Goal: Task Accomplishment & Management: Manage account settings

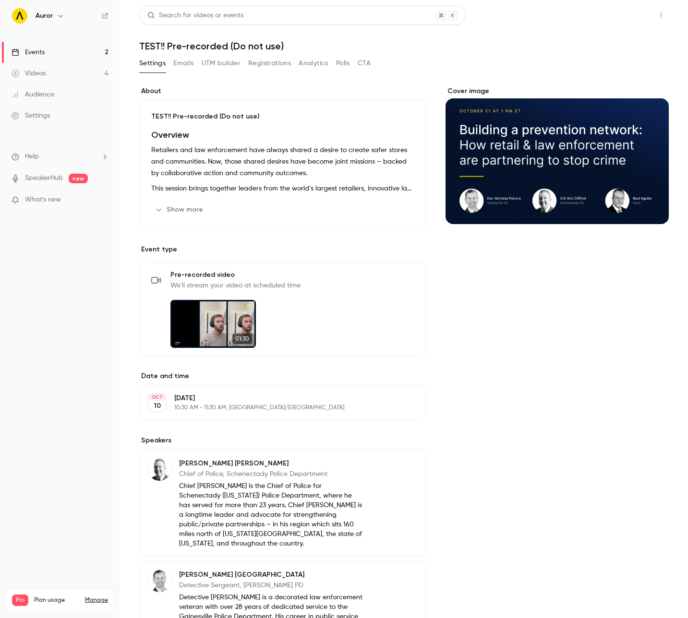
click at [613, 16] on button "Share" at bounding box center [626, 15] width 38 height 19
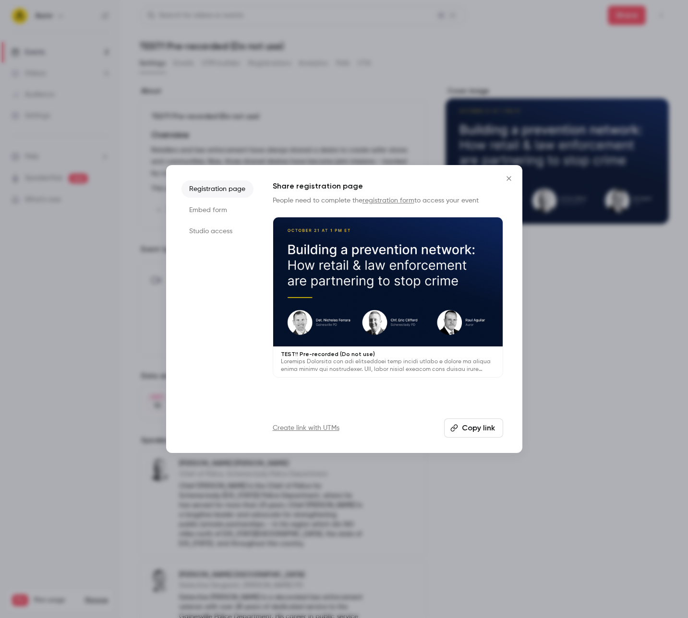
click at [466, 424] on button "Copy link" at bounding box center [473, 427] width 59 height 19
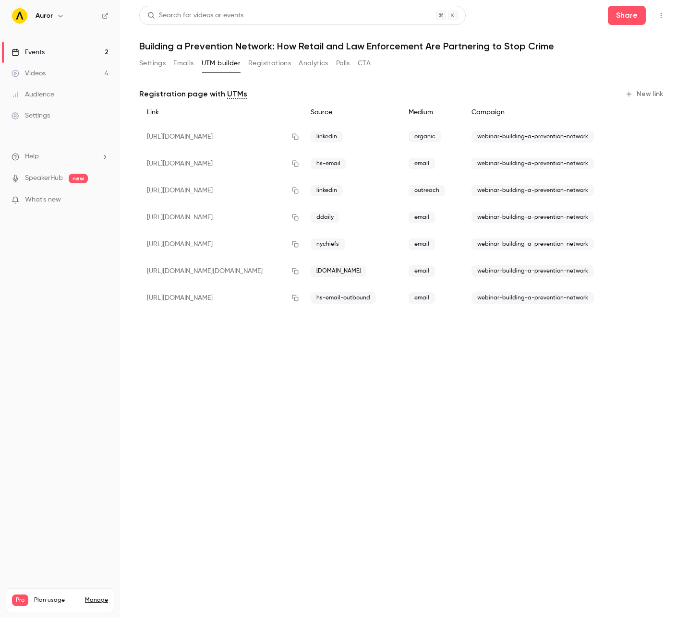
click at [54, 68] on link "Videos 4" at bounding box center [60, 73] width 120 height 21
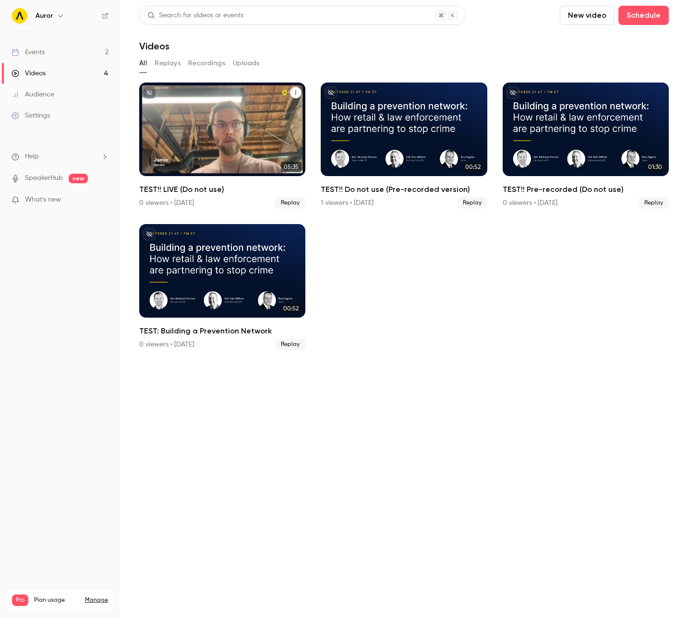
click at [241, 130] on div "TEST!! LIVE (Do not use)" at bounding box center [222, 130] width 166 height 94
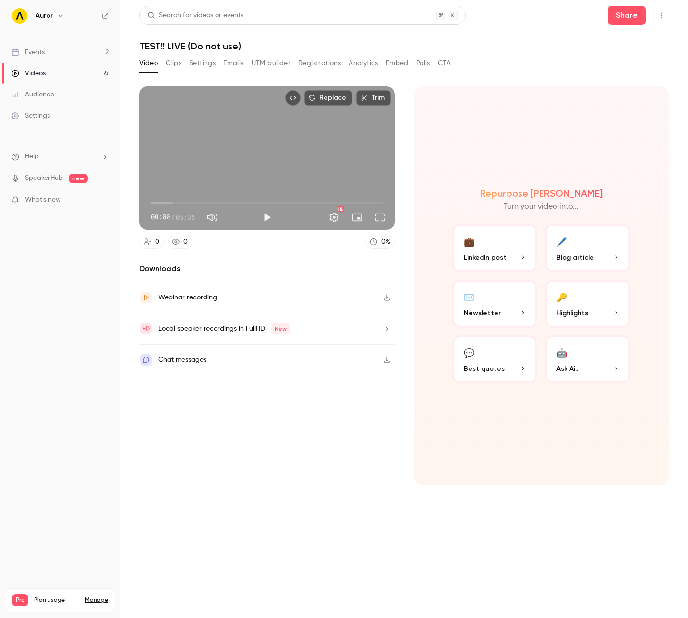
click at [168, 65] on button "Clips" at bounding box center [174, 63] width 16 height 15
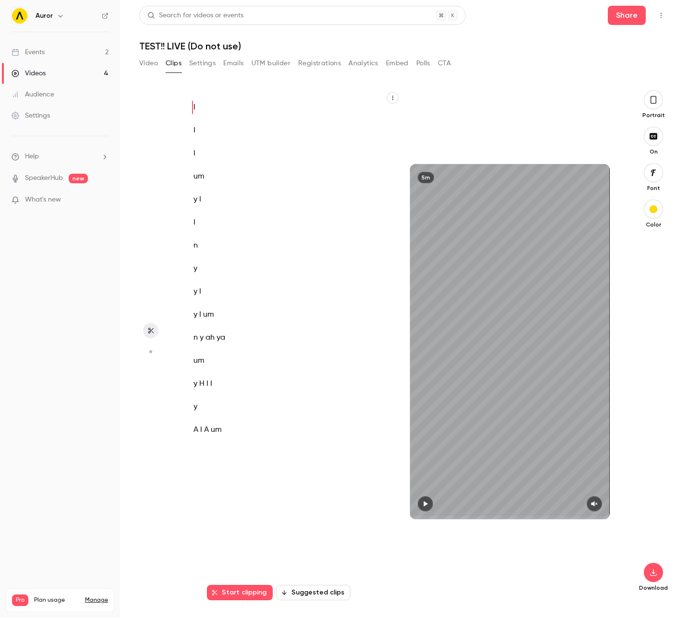
click at [210, 141] on div "I I I um y I I n y y I y I um n y ah ya um y H I I y A I A um" at bounding box center [288, 346] width 214 height 493
click at [212, 316] on span "um" at bounding box center [208, 314] width 11 height 13
click at [221, 313] on p "y I um" at bounding box center [283, 314] width 180 height 13
click at [240, 363] on p "um" at bounding box center [283, 360] width 180 height 13
click at [212, 119] on div "I I I um y I I n y y I y I um n y ah ya um y H I I y A I A um" at bounding box center [288, 346] width 214 height 493
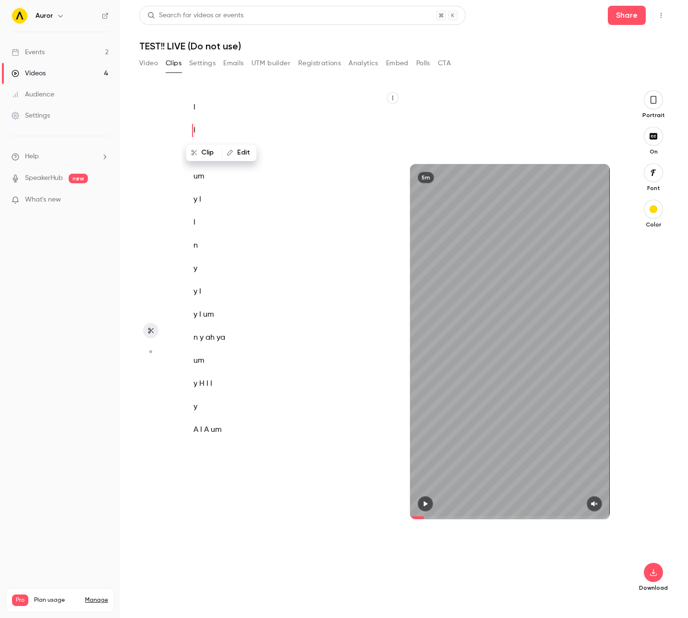
click at [653, 133] on icon "button" at bounding box center [653, 136] width 8 height 6
click at [651, 135] on icon "button" at bounding box center [652, 136] width 2 height 2
click at [653, 99] on icon "button" at bounding box center [653, 100] width 8 height 11
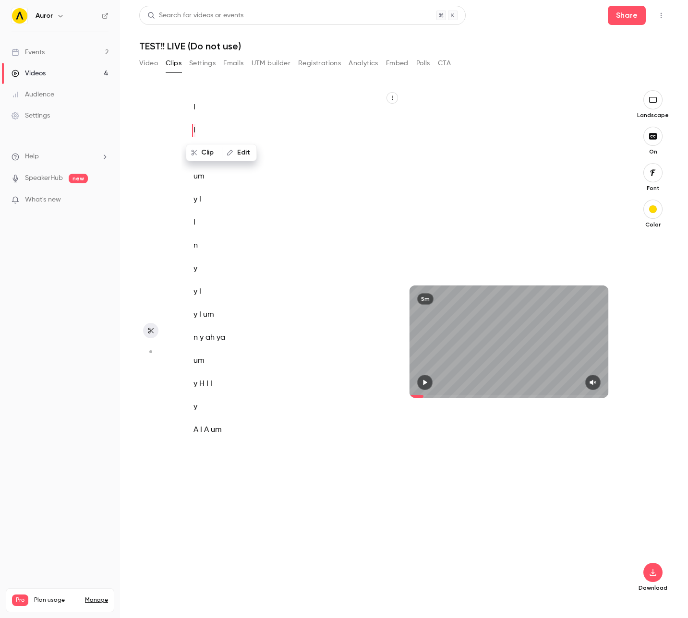
click at [653, 99] on icon "button" at bounding box center [652, 100] width 11 height 8
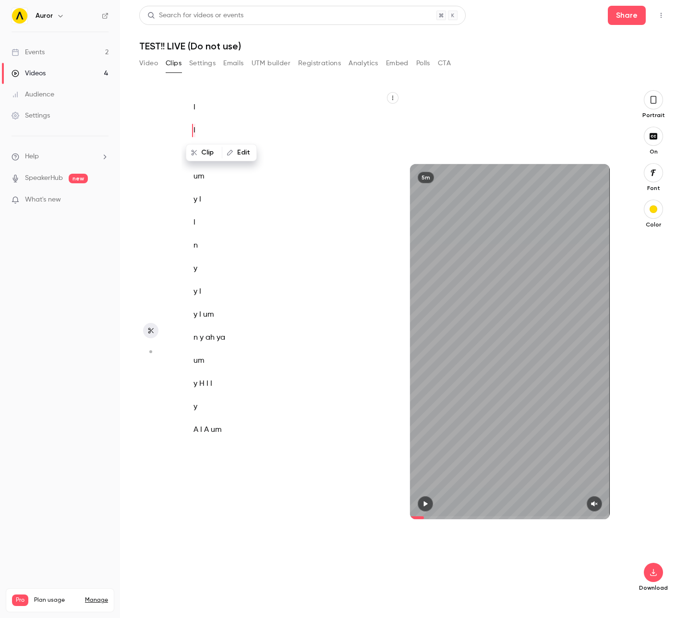
click at [654, 176] on icon "button" at bounding box center [653, 173] width 11 height 8
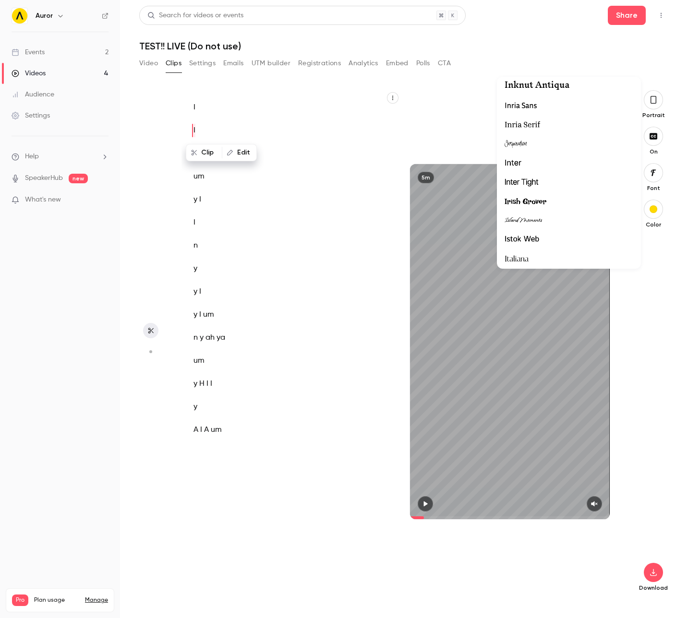
scroll to position [10709, 0]
click at [528, 160] on div at bounding box center [568, 162] width 129 height 12
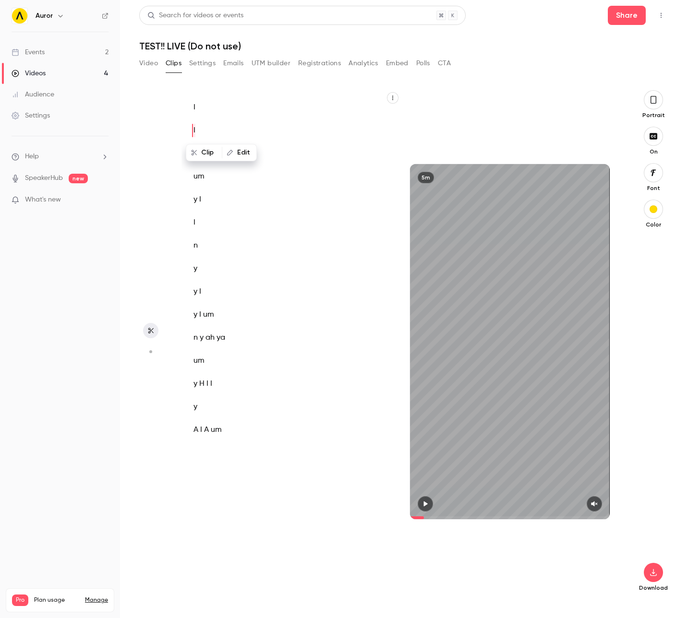
click at [215, 178] on p "um" at bounding box center [283, 176] width 180 height 13
type input "****"
click at [226, 197] on icon "button" at bounding box center [229, 198] width 7 height 7
click at [271, 172] on p "um" at bounding box center [283, 176] width 180 height 13
click at [197, 171] on span "um" at bounding box center [198, 176] width 11 height 13
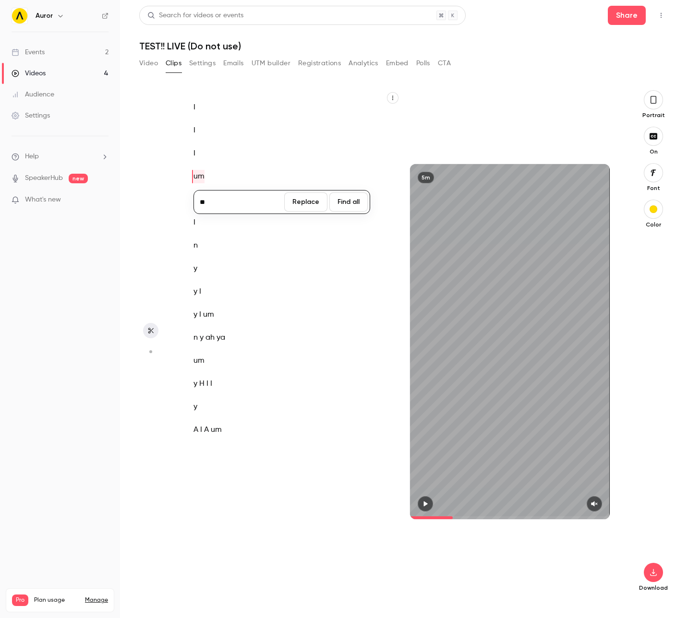
click at [484, 119] on div "5m" at bounding box center [509, 341] width 219 height 503
click at [152, 61] on button "Video" at bounding box center [148, 63] width 19 height 15
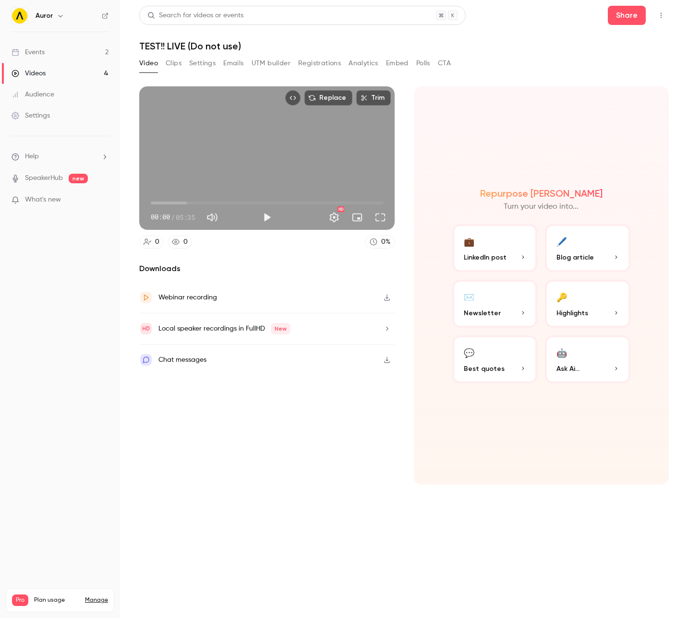
click at [486, 255] on span "LinkedIn post" at bounding box center [484, 257] width 43 height 10
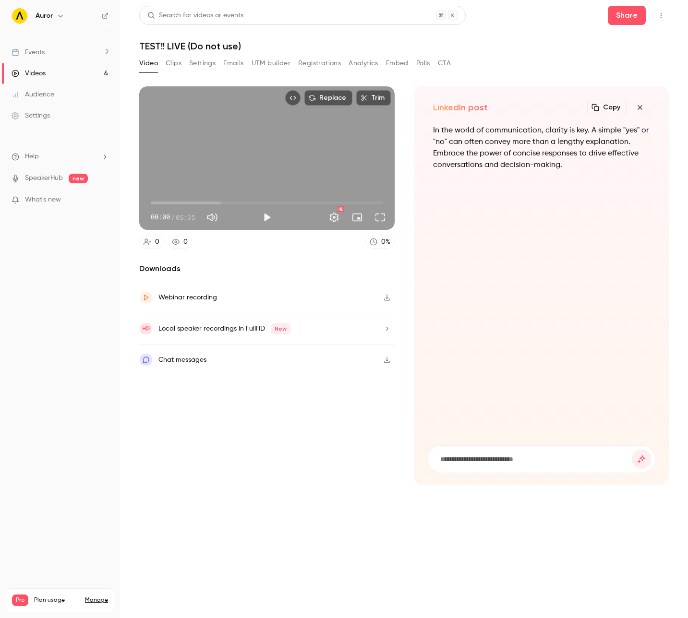
click at [331, 447] on div "Downloads Webinar recording Local speaker recordings in FullHD New Chat messages" at bounding box center [266, 374] width 255 height 222
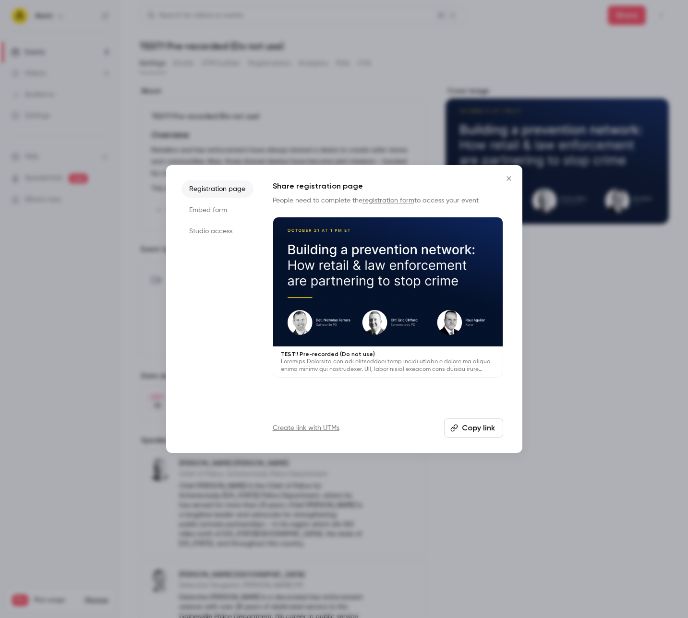
click at [344, 166] on div "Registration page Embed form Studio access Share registration page People need …" at bounding box center [344, 309] width 356 height 288
click at [354, 144] on div at bounding box center [344, 309] width 688 height 618
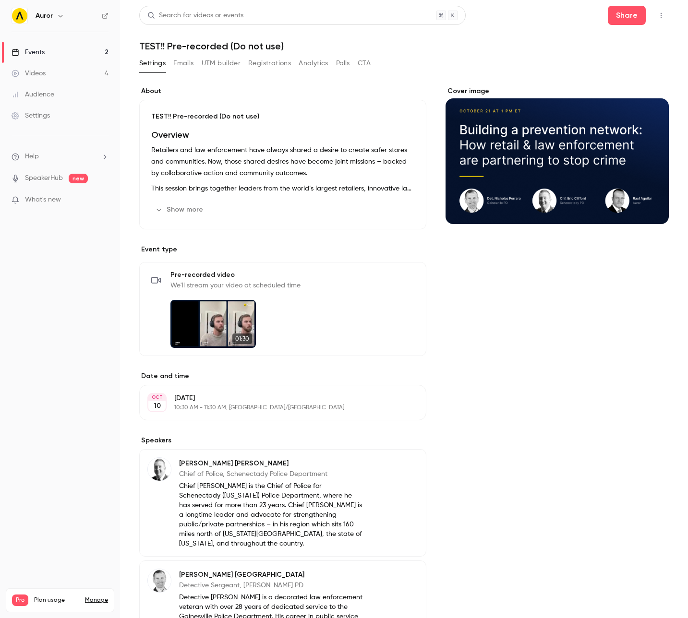
click at [264, 66] on button "Registrations" at bounding box center [269, 63] width 43 height 15
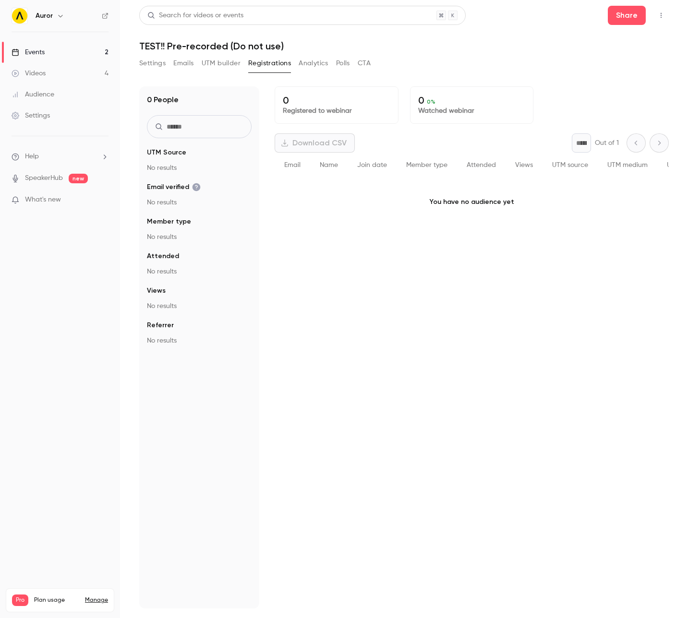
click at [227, 65] on button "UTM builder" at bounding box center [221, 63] width 39 height 15
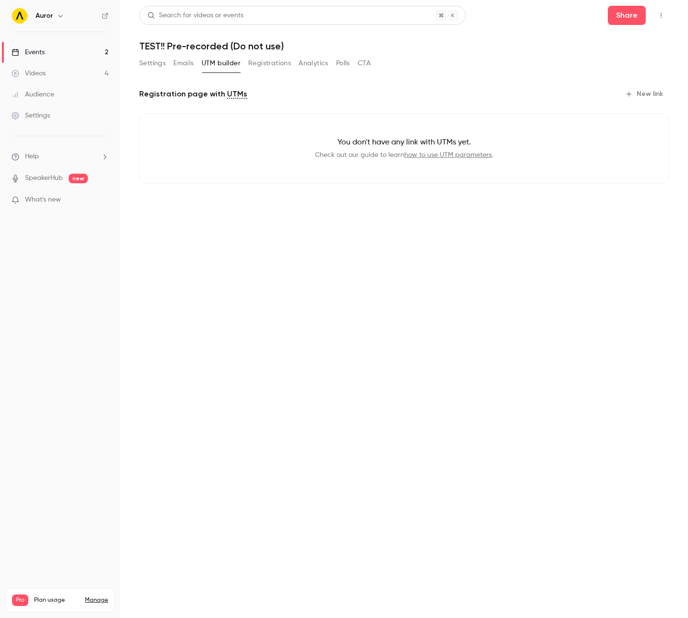
click at [44, 52] on div "Events" at bounding box center [28, 52] width 33 height 10
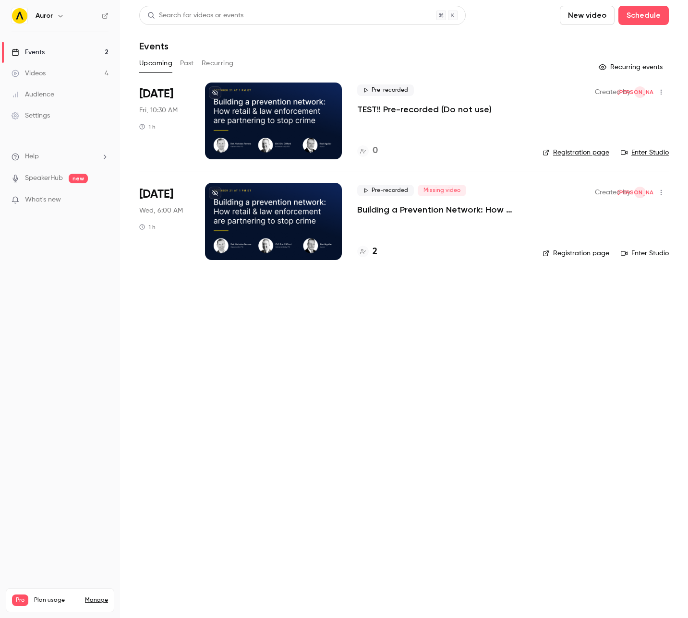
click at [381, 213] on p "Building a Prevention Network: How Retail and Law Enforcement Are Partnering to…" at bounding box center [442, 210] width 170 height 12
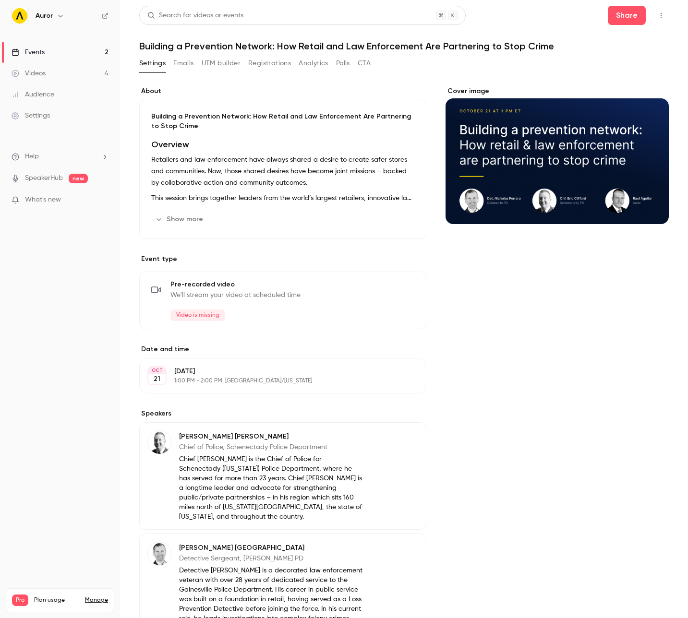
click at [229, 65] on button "UTM builder" at bounding box center [221, 63] width 39 height 15
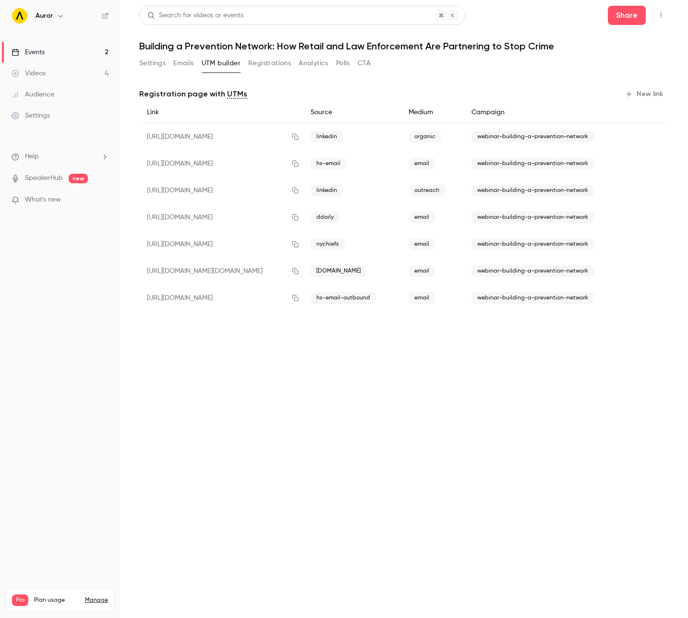
click at [633, 95] on button "New link" at bounding box center [644, 93] width 47 height 15
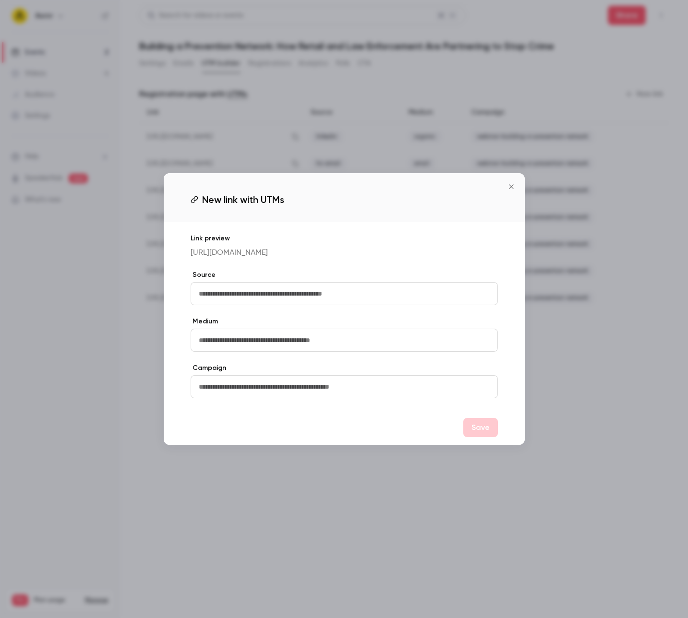
click at [297, 296] on input "text" at bounding box center [343, 293] width 307 height 23
type input "********"
click at [298, 347] on input "text" at bounding box center [343, 340] width 307 height 23
type input "**********"
click at [278, 398] on input "text" at bounding box center [343, 386] width 307 height 23
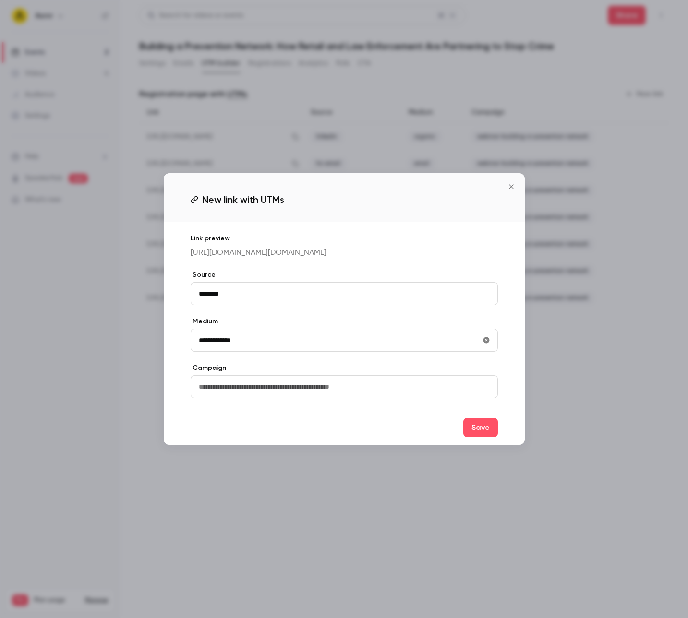
click at [221, 348] on input "**********" at bounding box center [343, 340] width 307 height 23
click at [511, 183] on icon "Close" at bounding box center [511, 187] width 12 height 8
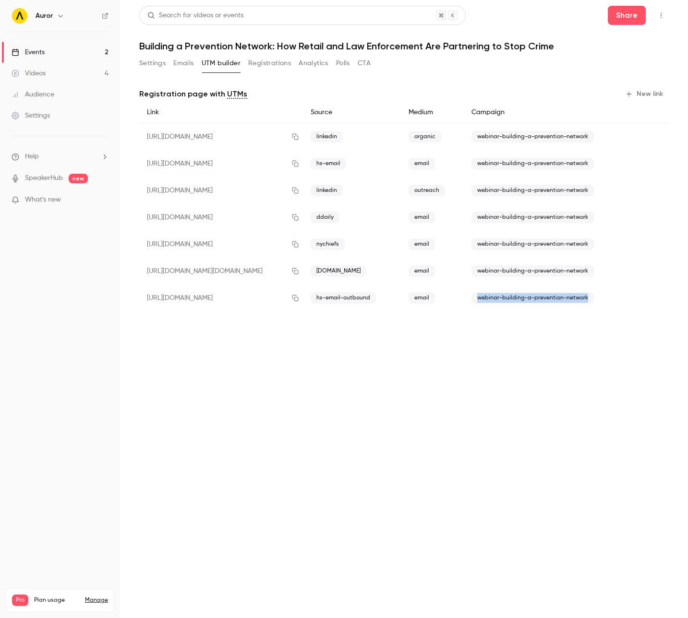
drag, startPoint x: 583, startPoint y: 298, endPoint x: 479, endPoint y: 299, distance: 104.1
click at [477, 297] on span "webinar-building-a-prevention-network" at bounding box center [532, 298] width 122 height 12
copy span "webinar-building-a-prevention-network"
click at [646, 93] on button "New link" at bounding box center [644, 93] width 47 height 15
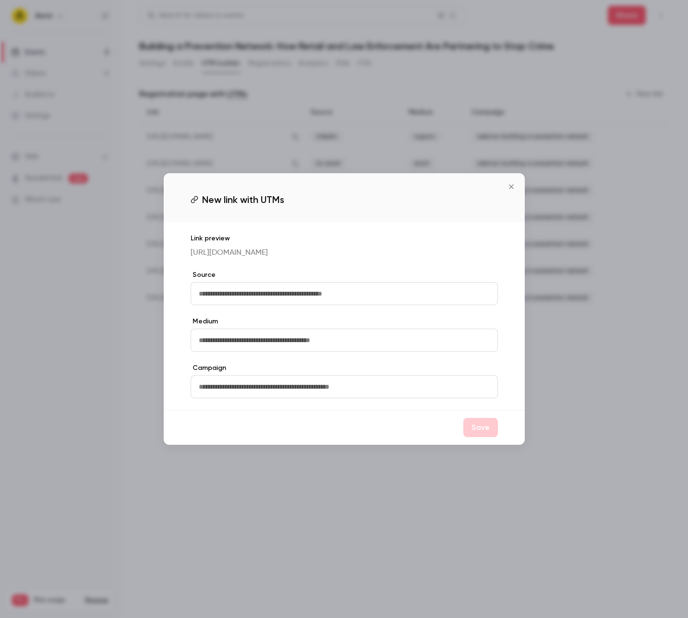
click at [293, 379] on input "text" at bounding box center [343, 386] width 307 height 23
paste input "**********"
type input "**********"
click at [244, 302] on input "text" at bounding box center [343, 293] width 307 height 23
type input "********"
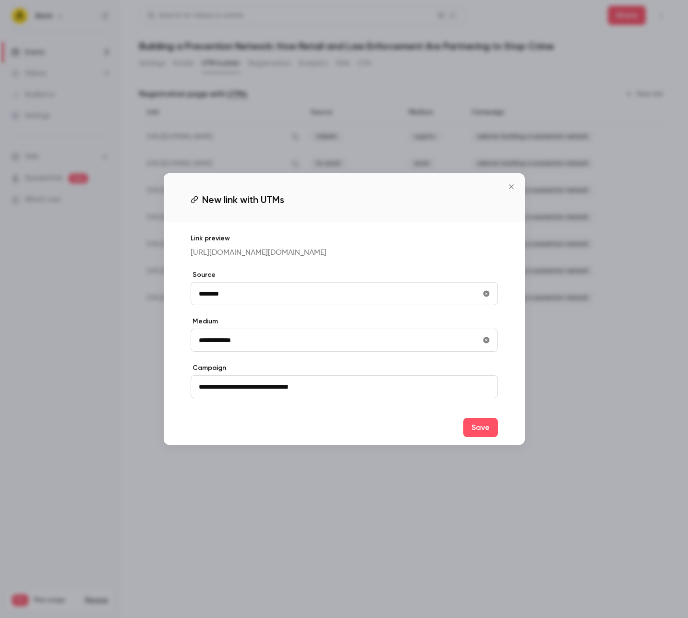
type input "**********"
click at [248, 305] on input "********" at bounding box center [343, 293] width 307 height 23
click at [253, 327] on div "**********" at bounding box center [344, 316] width 361 height 188
click at [467, 437] on button "Save" at bounding box center [480, 427] width 35 height 19
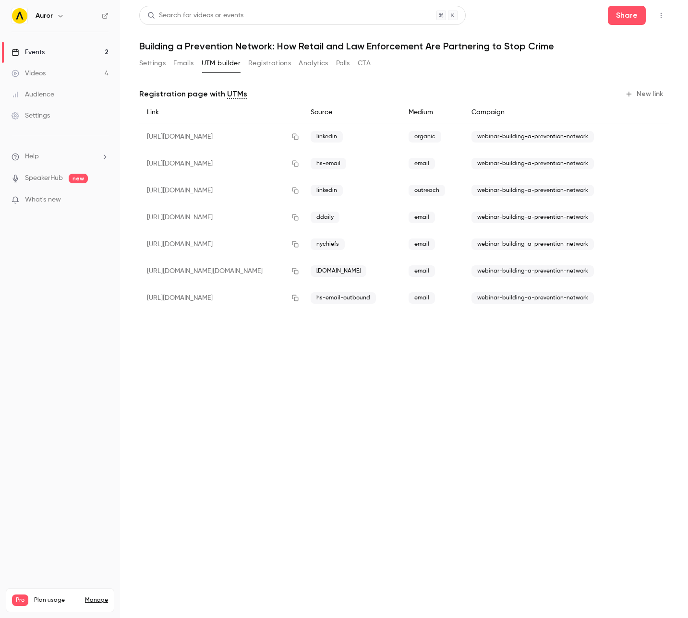
click at [406, 414] on main "Search for videos or events Share Building a Prevention Network: How Retail and…" at bounding box center [404, 309] width 568 height 618
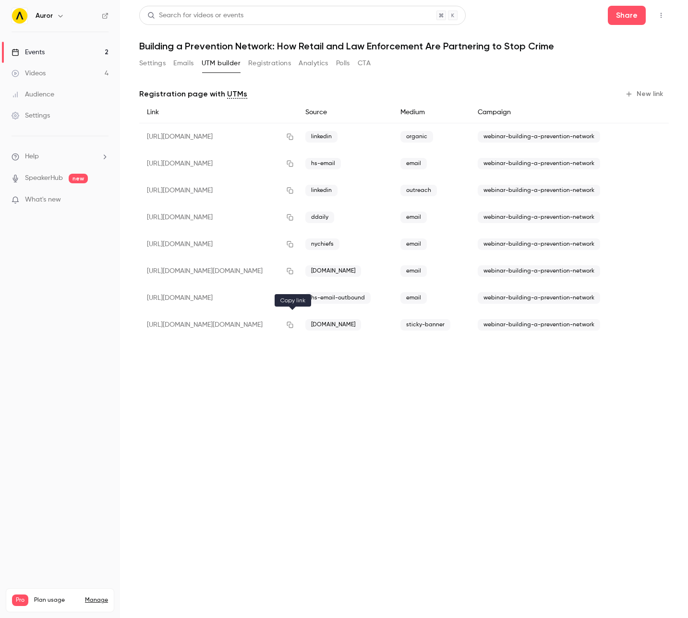
click at [292, 322] on icon "button" at bounding box center [290, 325] width 6 height 6
click at [156, 63] on button "Settings" at bounding box center [152, 63] width 26 height 15
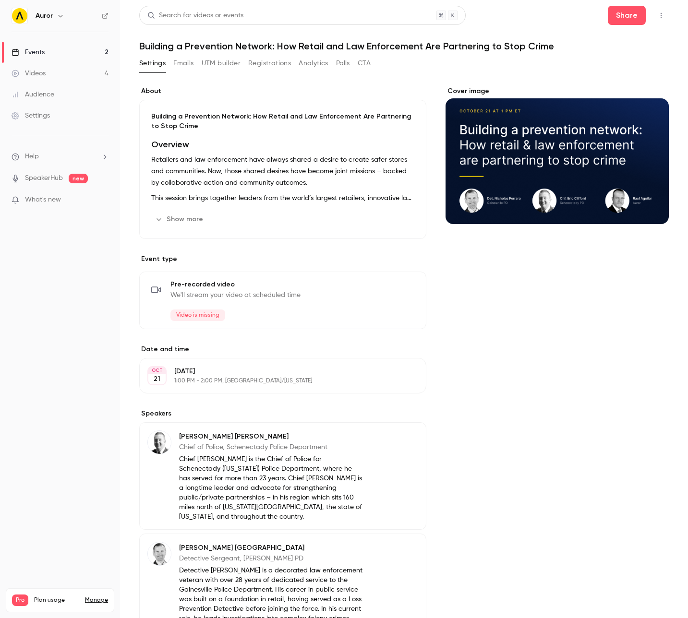
click at [30, 48] on div "Events" at bounding box center [28, 52] width 33 height 10
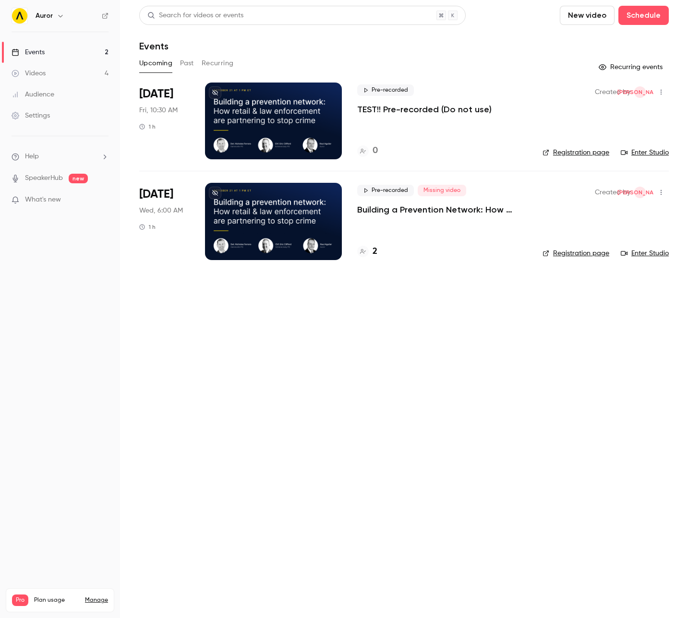
click at [380, 109] on p "TEST!! Pre-recorded (Do not use)" at bounding box center [424, 110] width 134 height 12
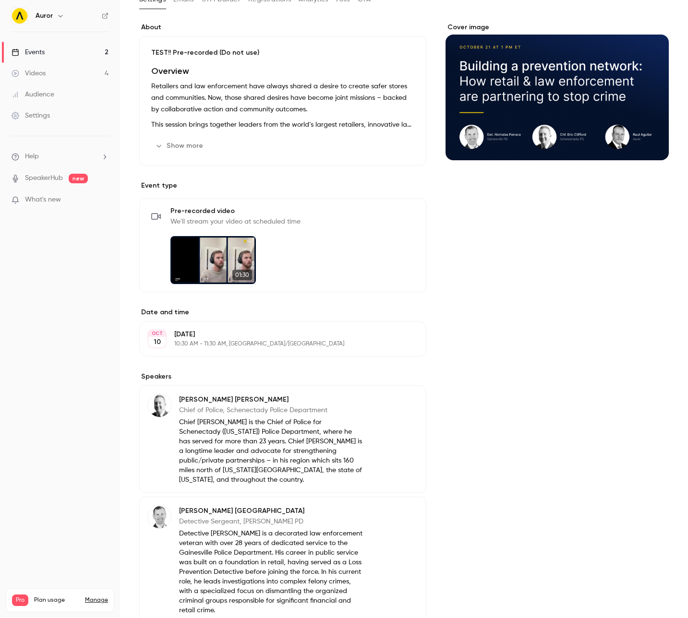
scroll to position [107, 0]
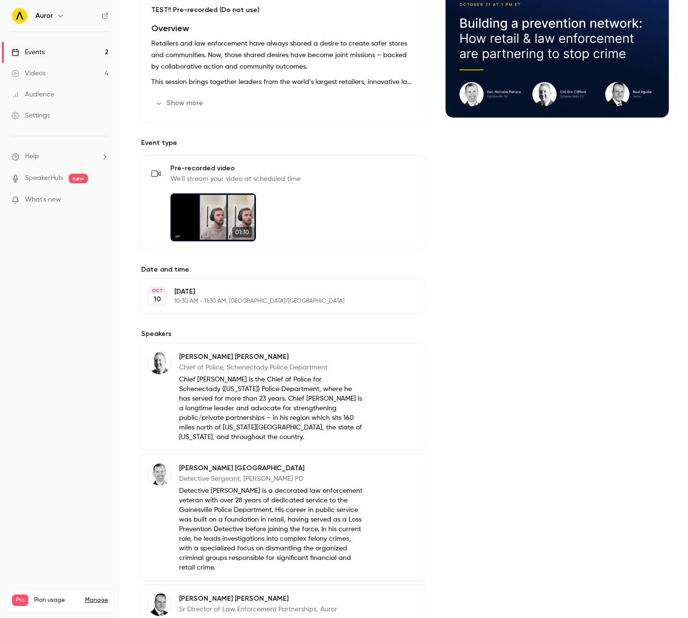
click at [238, 297] on div "Friday, October 10 10:30 AM - 11:30 AM, Pacific/Auckland" at bounding box center [274, 296] width 201 height 18
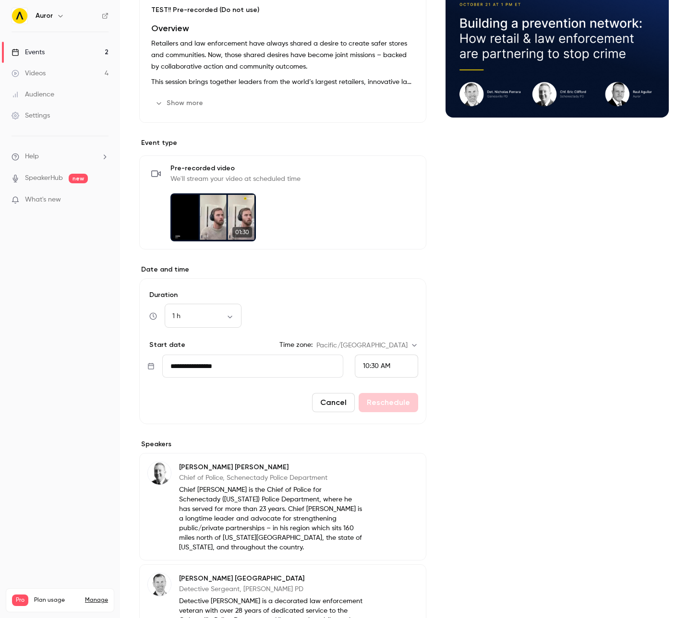
click at [374, 370] on div "10:30 AM" at bounding box center [376, 366] width 27 height 10
drag, startPoint x: 248, startPoint y: 364, endPoint x: 236, endPoint y: 367, distance: 12.3
click at [244, 365] on div at bounding box center [344, 309] width 688 height 618
click at [212, 369] on input "**********" at bounding box center [252, 366] width 181 height 23
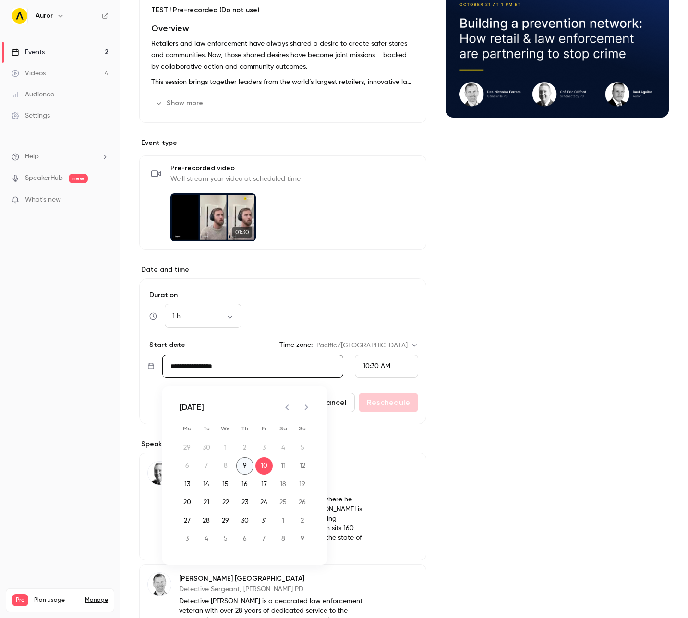
click at [243, 469] on button "9" at bounding box center [244, 465] width 17 height 17
type input "**********"
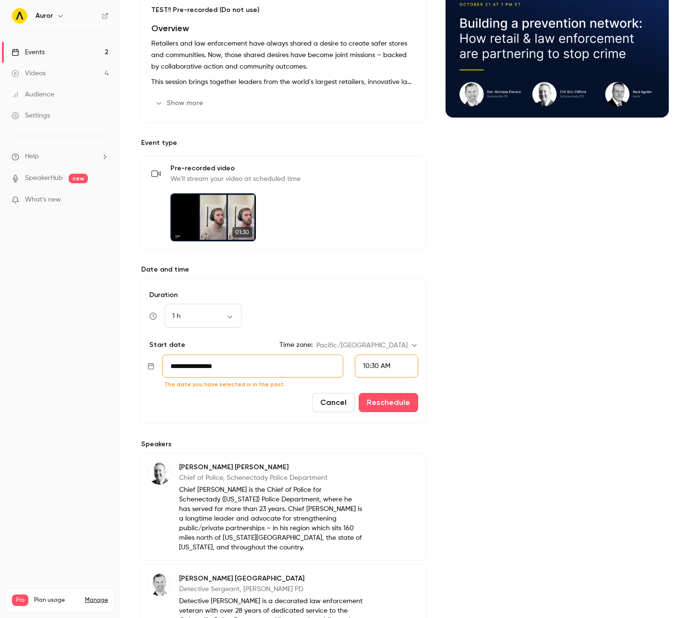
click at [384, 368] on span "10:30 AM" at bounding box center [376, 366] width 27 height 7
click at [378, 328] on div "3:30 PM" at bounding box center [386, 333] width 47 height 10
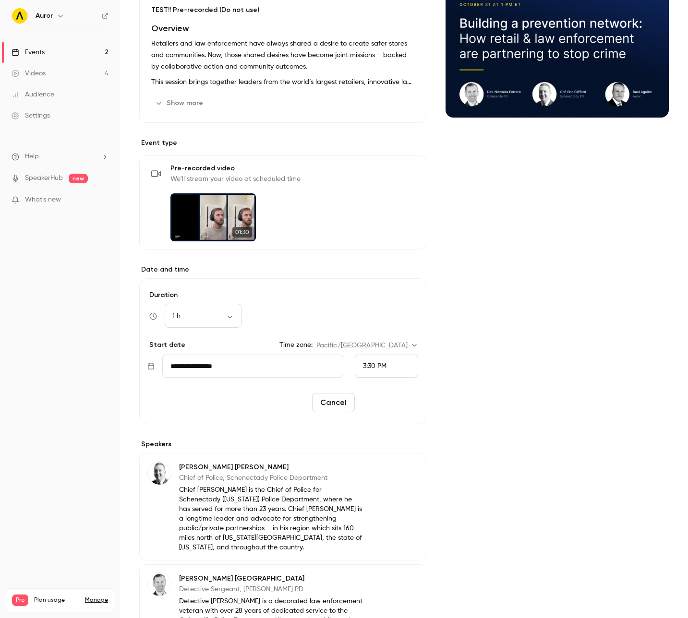
click at [390, 407] on button "Reschedule" at bounding box center [387, 402] width 59 height 19
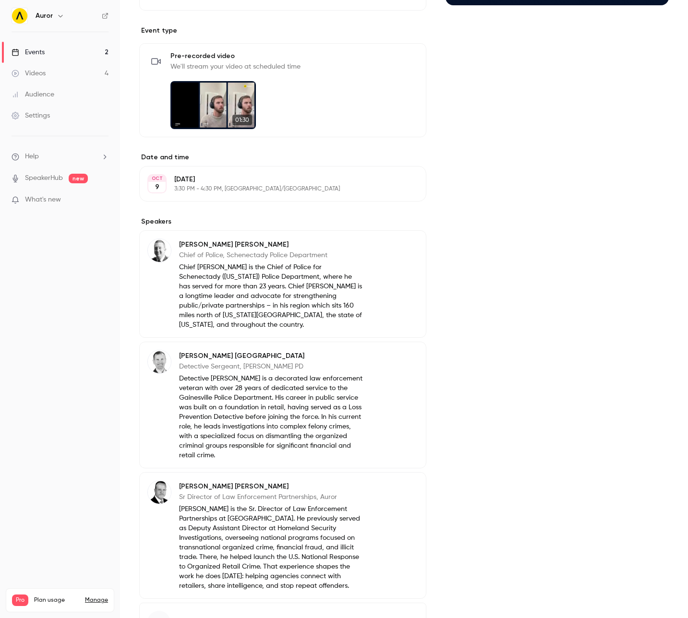
scroll to position [0, 0]
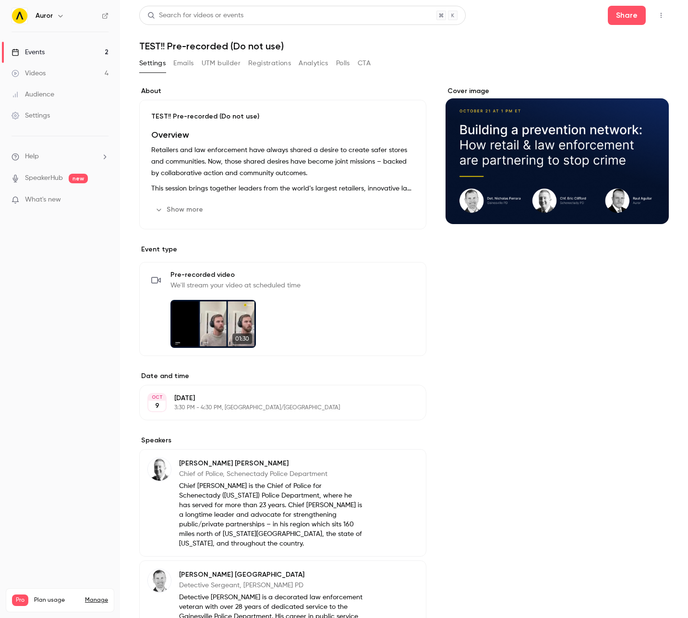
click at [471, 382] on div "Cover image" at bounding box center [556, 488] width 223 height 805
click at [634, 20] on button "Share" at bounding box center [626, 15] width 38 height 19
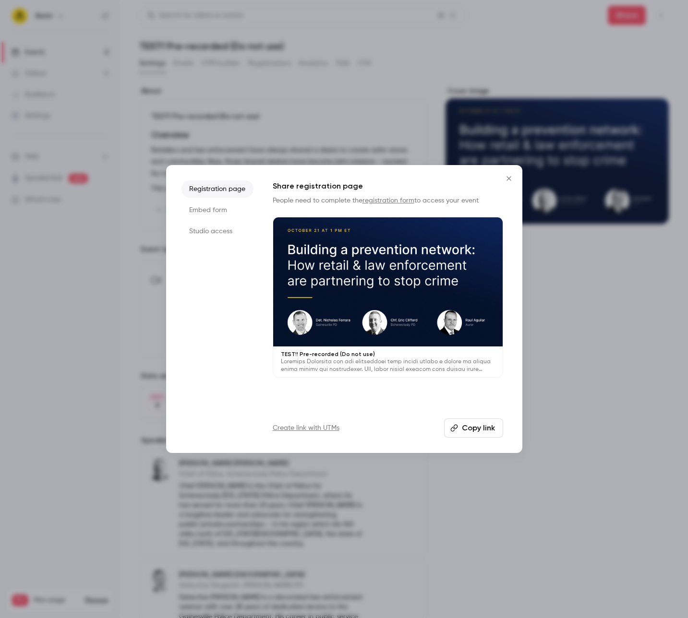
click at [207, 232] on li "Studio access" at bounding box center [217, 231] width 72 height 17
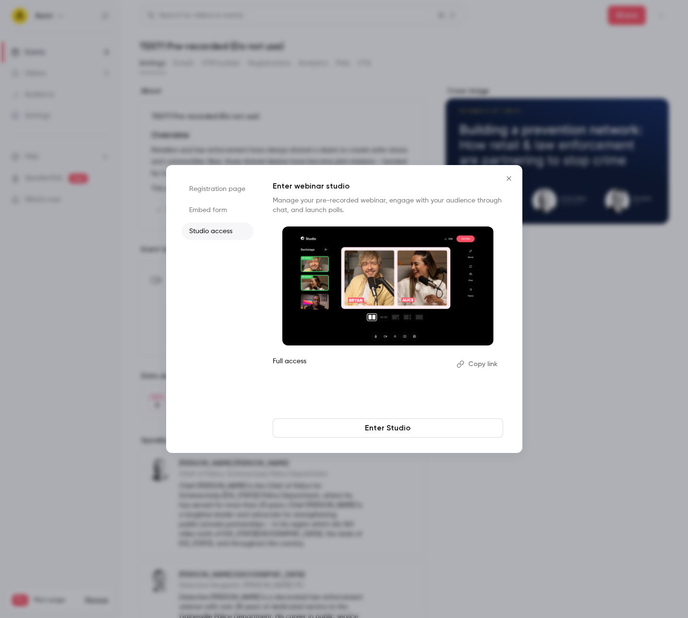
click at [471, 366] on button "Copy link" at bounding box center [477, 363] width 50 height 15
click at [513, 179] on icon "Close" at bounding box center [509, 179] width 12 height 8
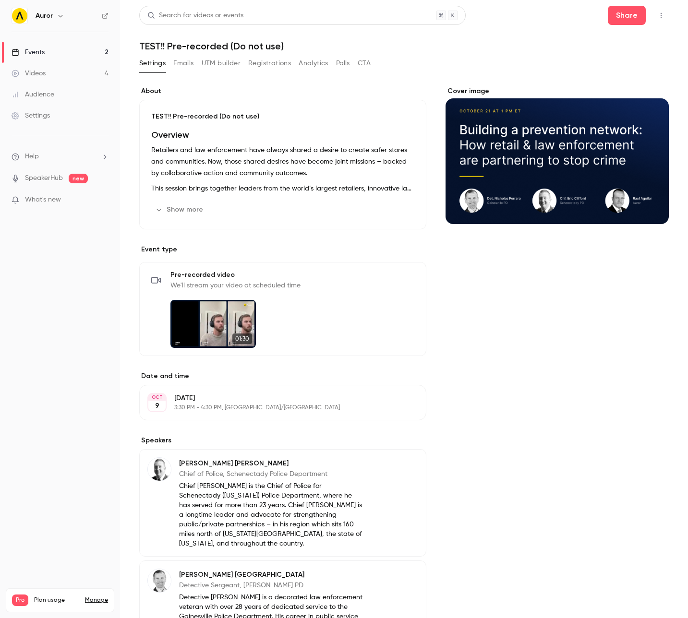
click at [46, 259] on nav "Auror Events 2 Videos 4 Audience Settings Help SpeakerHub new What's new Pro Pl…" at bounding box center [60, 309] width 120 height 618
click at [609, 15] on button "Share" at bounding box center [626, 15] width 38 height 19
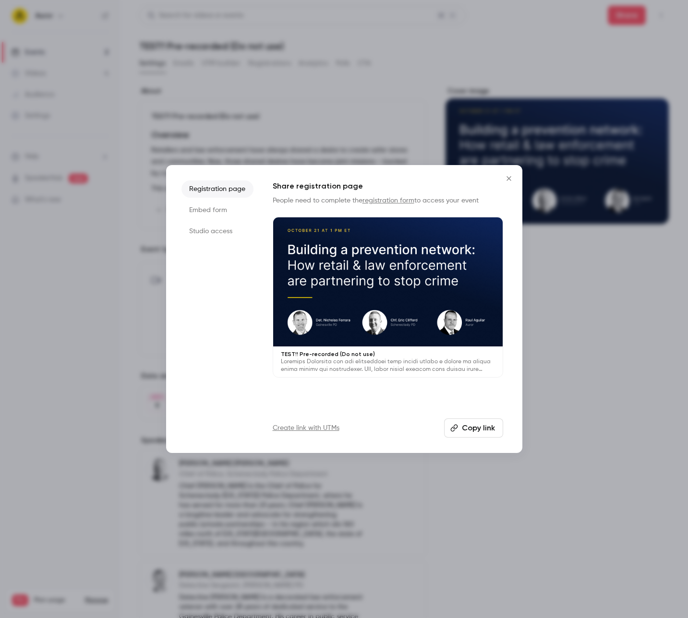
click at [471, 429] on button "Copy link" at bounding box center [473, 427] width 59 height 19
drag, startPoint x: 88, startPoint y: 309, endPoint x: 82, endPoint y: 308, distance: 6.3
click at [88, 309] on div at bounding box center [344, 309] width 688 height 618
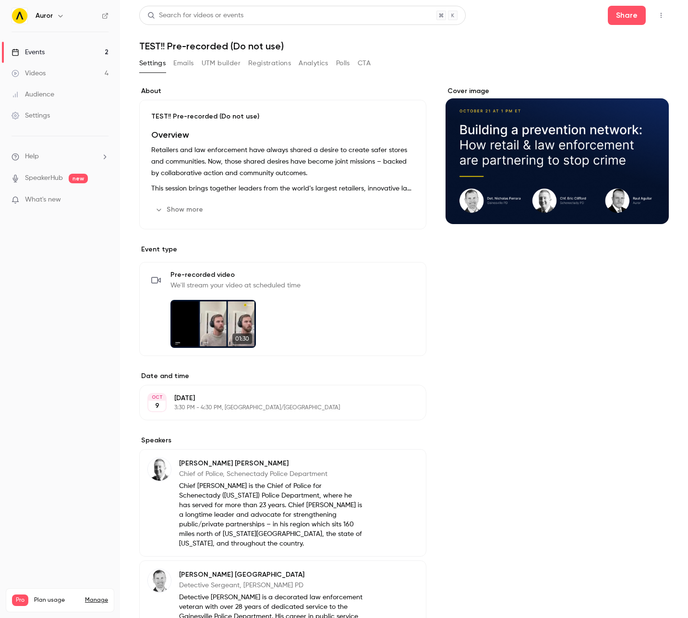
click at [257, 62] on button "Registrations" at bounding box center [269, 63] width 43 height 15
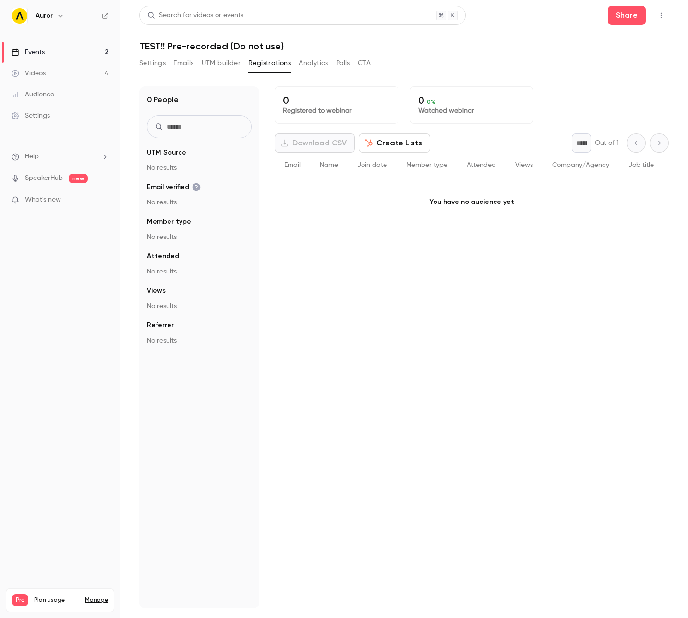
click at [153, 67] on button "Settings" at bounding box center [152, 63] width 26 height 15
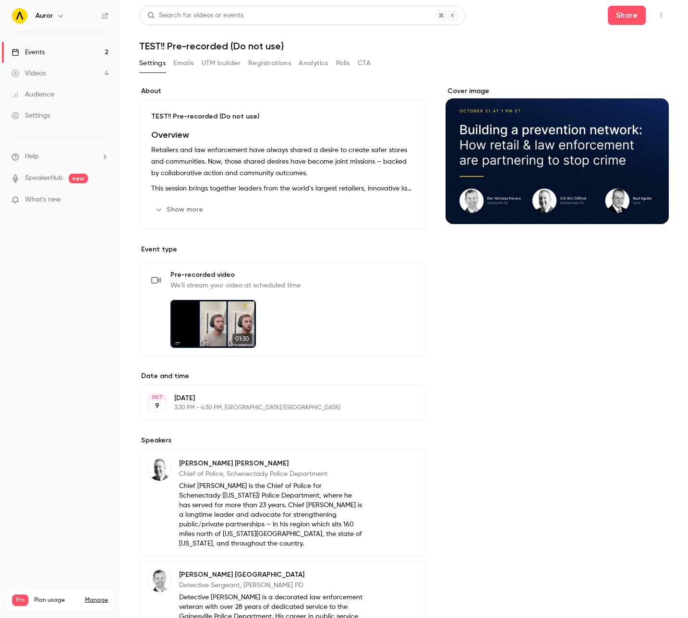
click at [359, 61] on button "CTA" at bounding box center [363, 63] width 13 height 15
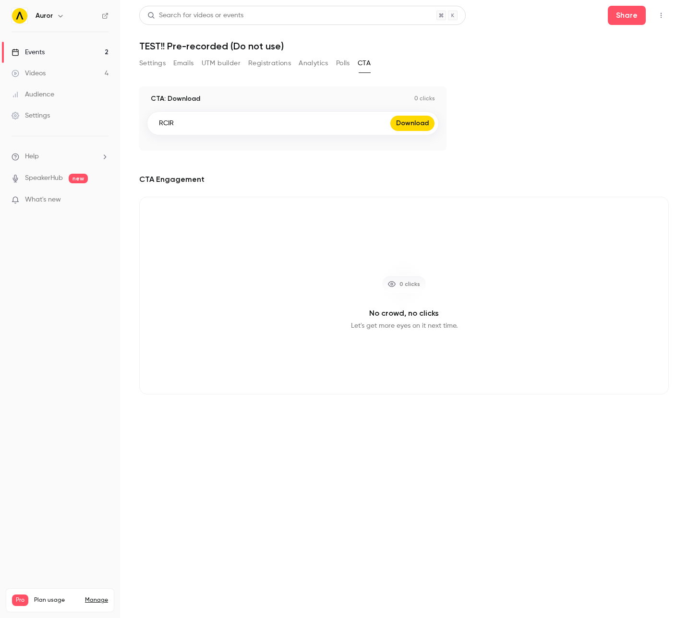
click at [156, 63] on button "Settings" at bounding box center [152, 63] width 26 height 15
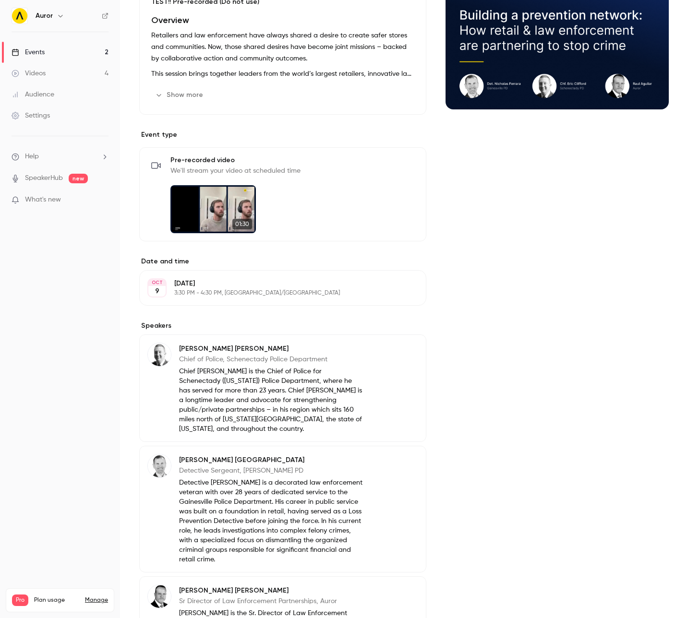
scroll to position [293, 0]
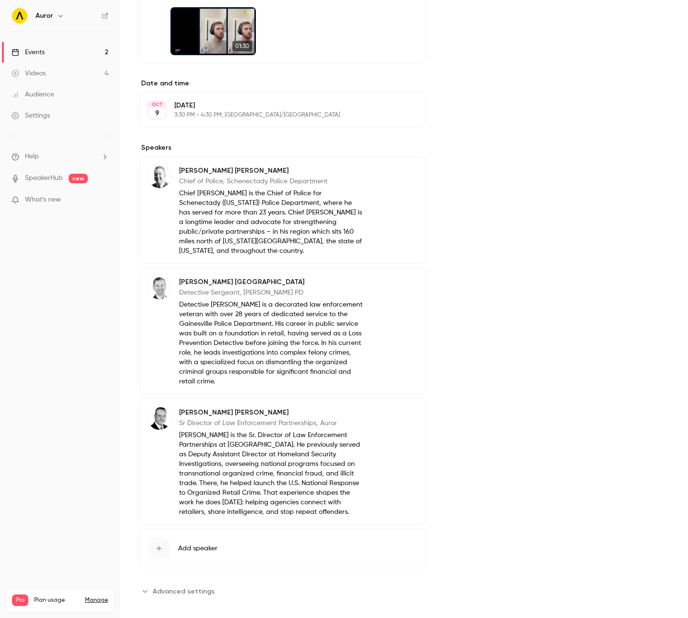
click at [150, 583] on button "Advanced settings" at bounding box center [179, 590] width 81 height 15
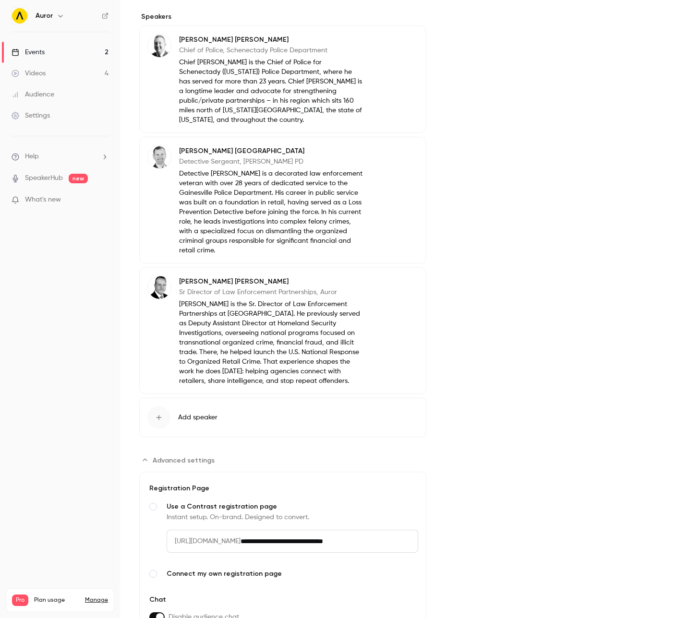
scroll to position [478, 0]
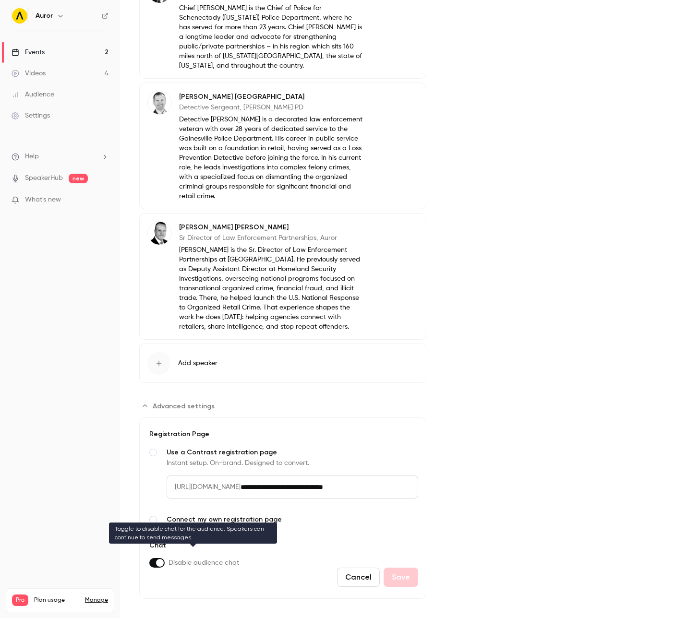
click at [157, 559] on span "Advanced settings" at bounding box center [160, 563] width 8 height 8
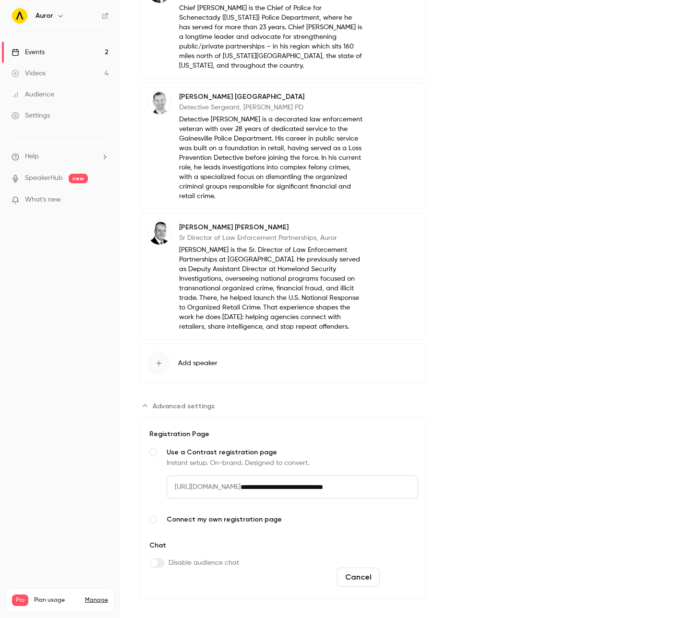
drag, startPoint x: 402, startPoint y: 570, endPoint x: 397, endPoint y: 576, distance: 8.3
click at [401, 570] on button "Save" at bounding box center [400, 577] width 35 height 19
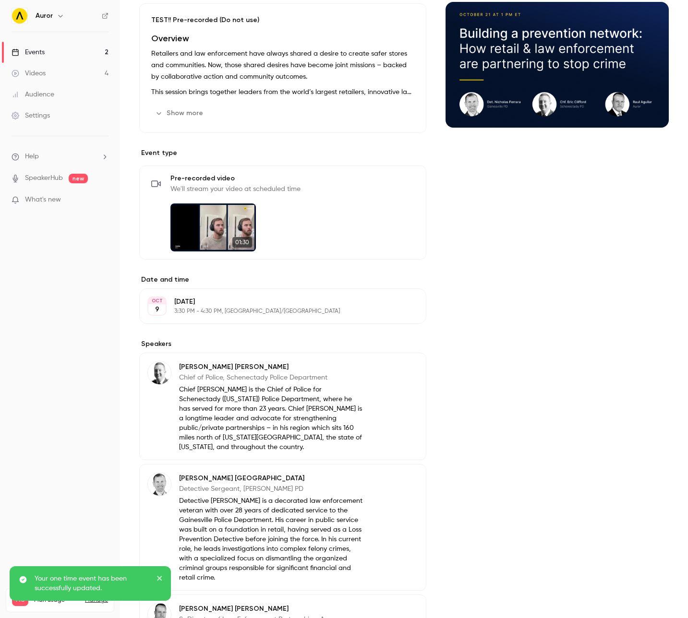
scroll to position [0, 0]
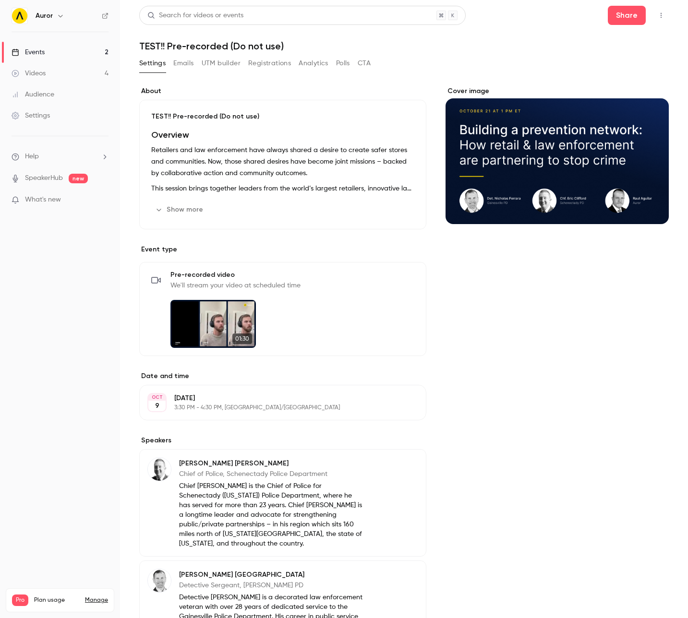
click at [306, 64] on button "Analytics" at bounding box center [313, 63] width 30 height 15
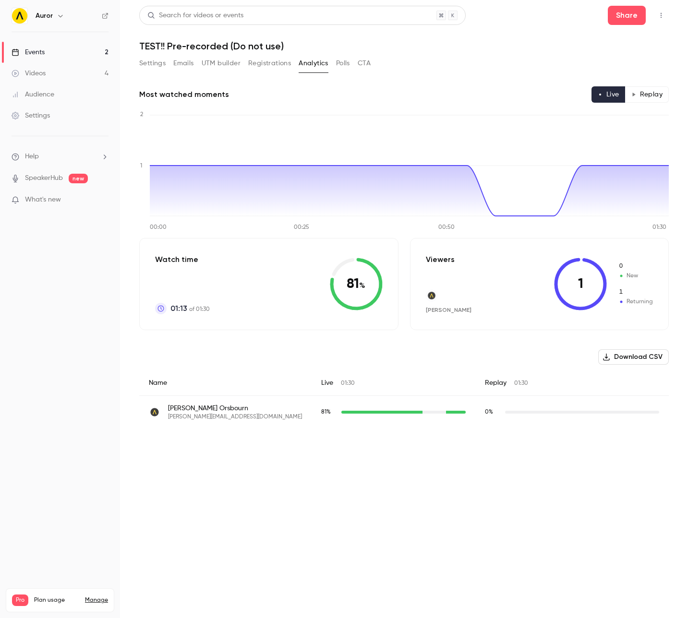
click at [269, 414] on div "Jamie Orsbourn jamie.orsbourn@auror.co" at bounding box center [225, 412] width 153 height 17
click at [265, 62] on button "Registrations" at bounding box center [269, 63] width 43 height 15
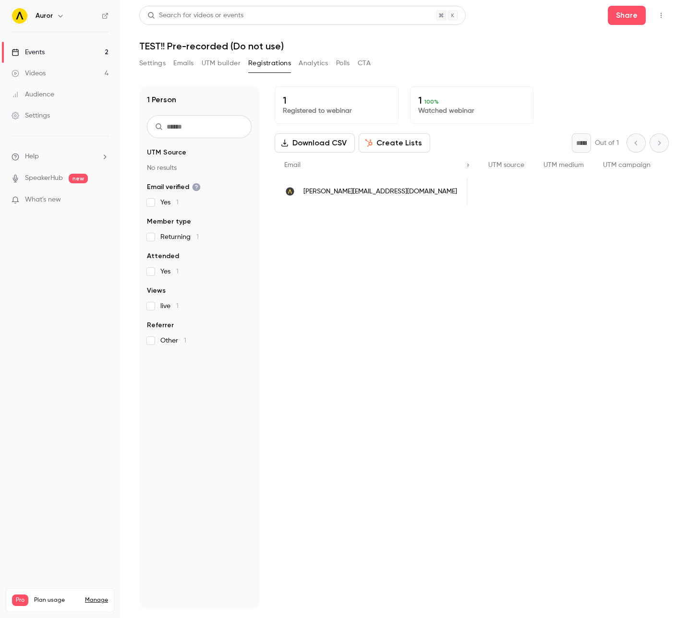
scroll to position [0, 461]
click at [42, 54] on div "Events" at bounding box center [28, 52] width 33 height 10
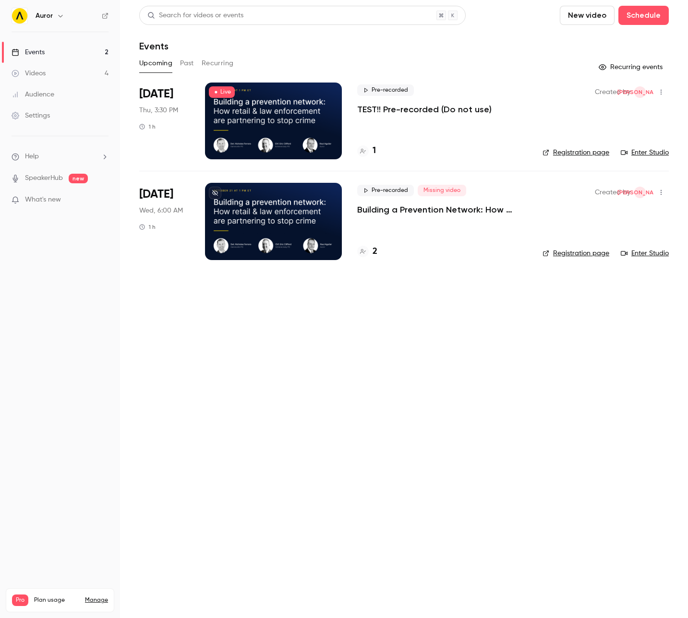
click at [38, 71] on div "Videos" at bounding box center [29, 74] width 34 height 10
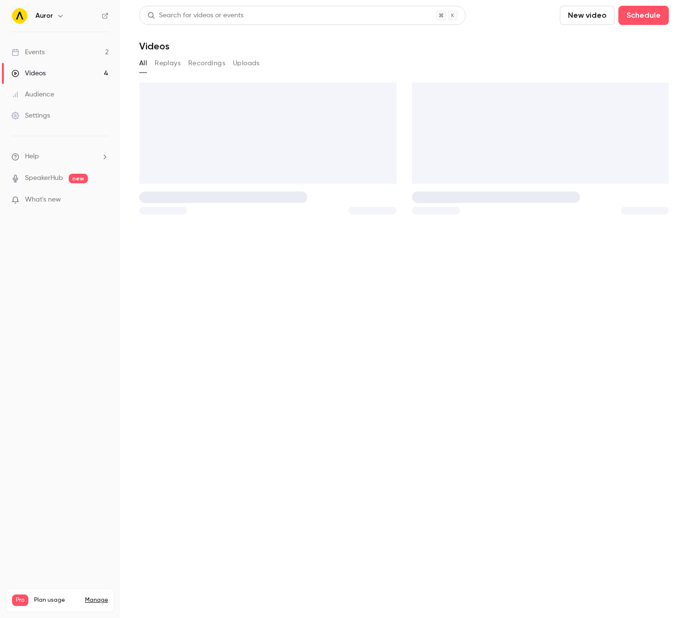
click at [57, 52] on link "Events 2" at bounding box center [60, 52] width 120 height 21
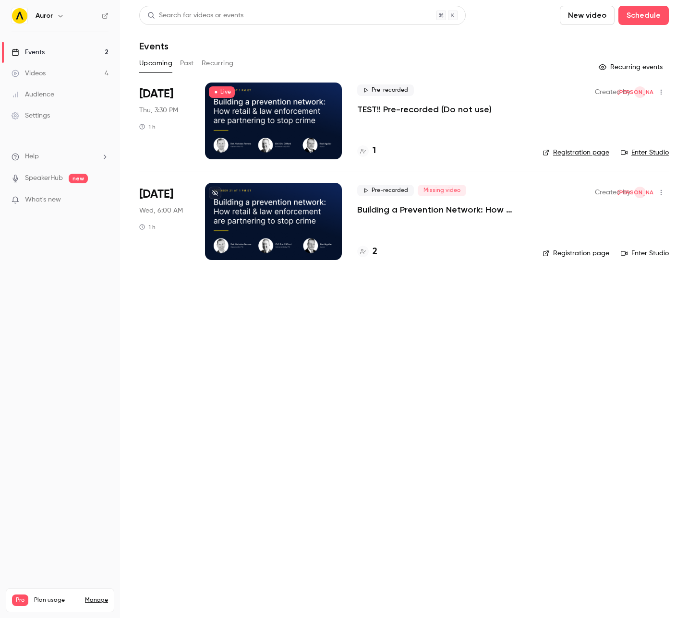
drag, startPoint x: 496, startPoint y: 288, endPoint x: 544, endPoint y: 285, distance: 48.1
click at [496, 288] on main "Search for videos or events New video Schedule Events Upcoming Past Recurring R…" at bounding box center [404, 309] width 568 height 618
click at [442, 124] on div "Pre-recorded TEST!! Pre-recorded (Do not use) 1" at bounding box center [442, 121] width 170 height 77
click at [658, 91] on icon "button" at bounding box center [661, 92] width 8 height 7
click at [608, 166] on div "Duplicate" at bounding box center [623, 167] width 73 height 10
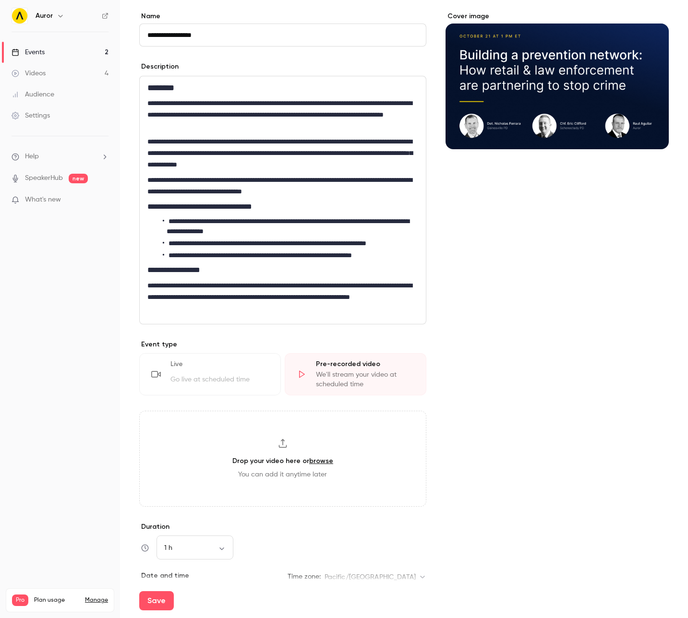
scroll to position [59, 0]
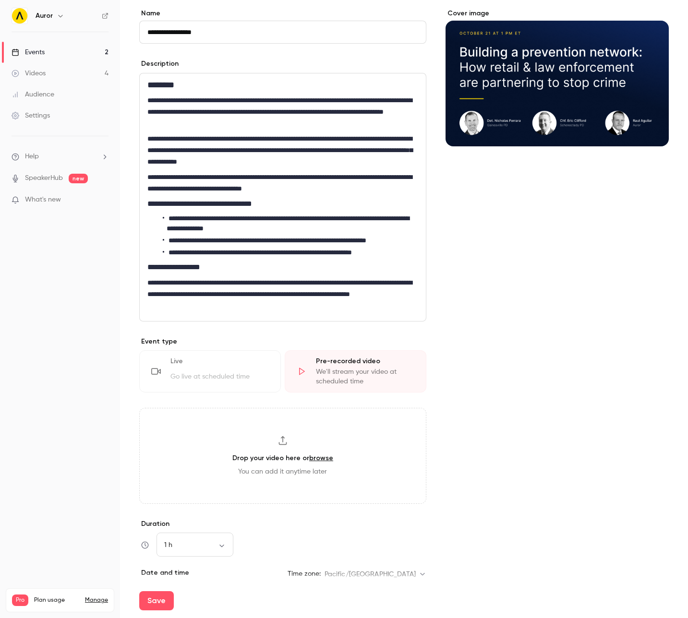
type input "**********"
click at [250, 342] on p "Event type" at bounding box center [282, 342] width 287 height 10
click at [205, 360] on div "Live" at bounding box center [219, 363] width 98 height 14
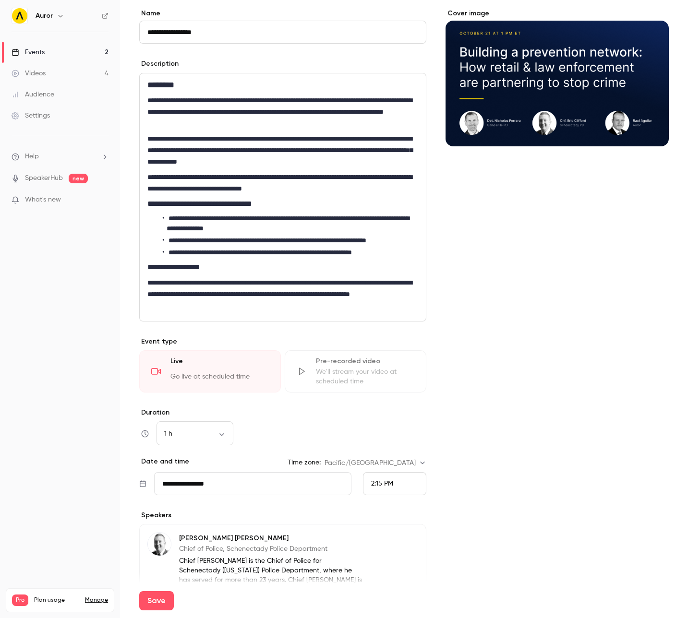
click at [221, 29] on input "**********" at bounding box center [282, 32] width 287 height 23
type input "**********"
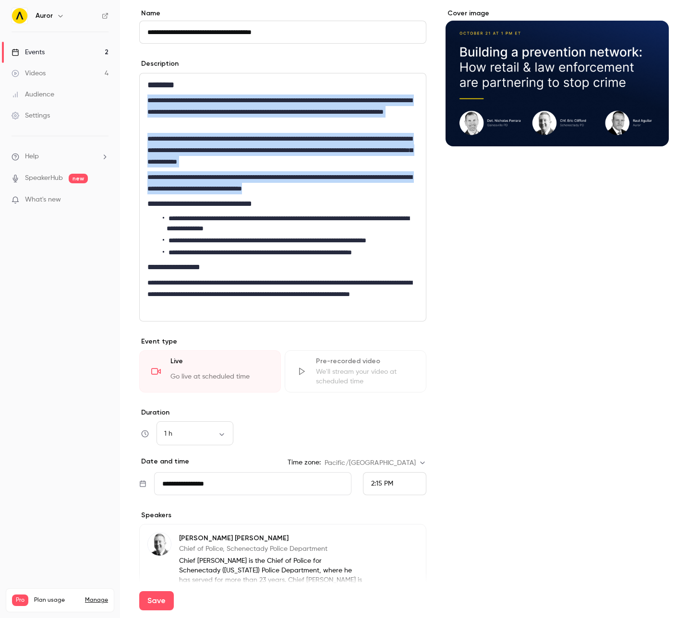
drag, startPoint x: 148, startPoint y: 99, endPoint x: 375, endPoint y: 189, distance: 244.0
click at [375, 189] on div "**********" at bounding box center [283, 197] width 286 height 248
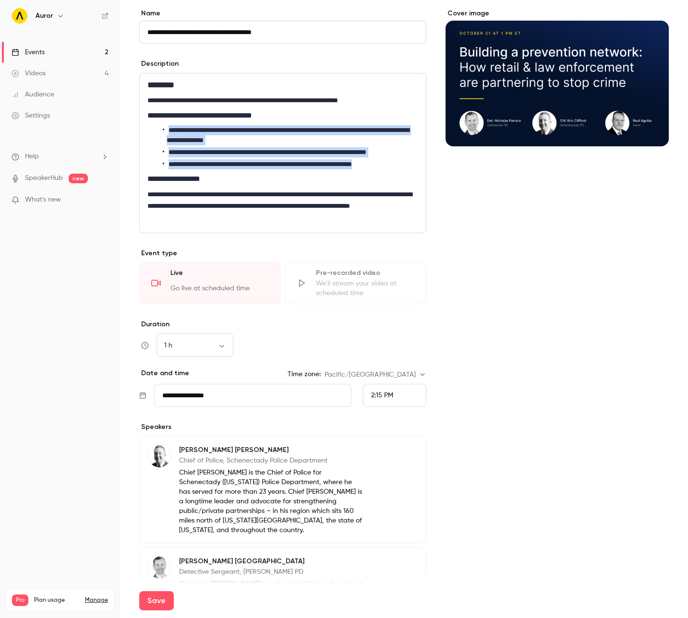
drag, startPoint x: 168, startPoint y: 130, endPoint x: 416, endPoint y: 167, distance: 251.3
click at [416, 167] on ul "**********" at bounding box center [282, 147] width 271 height 44
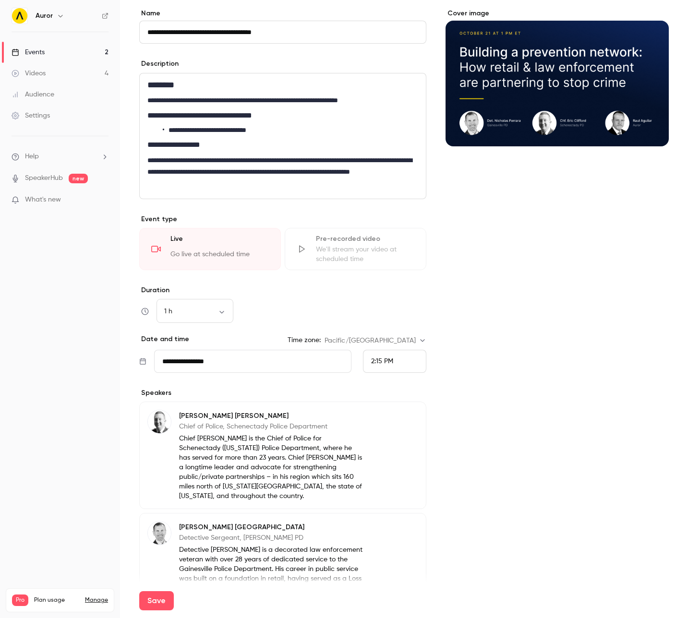
drag, startPoint x: 156, startPoint y: 160, endPoint x: 280, endPoint y: 194, distance: 128.4
click at [280, 194] on div "**********" at bounding box center [283, 135] width 286 height 125
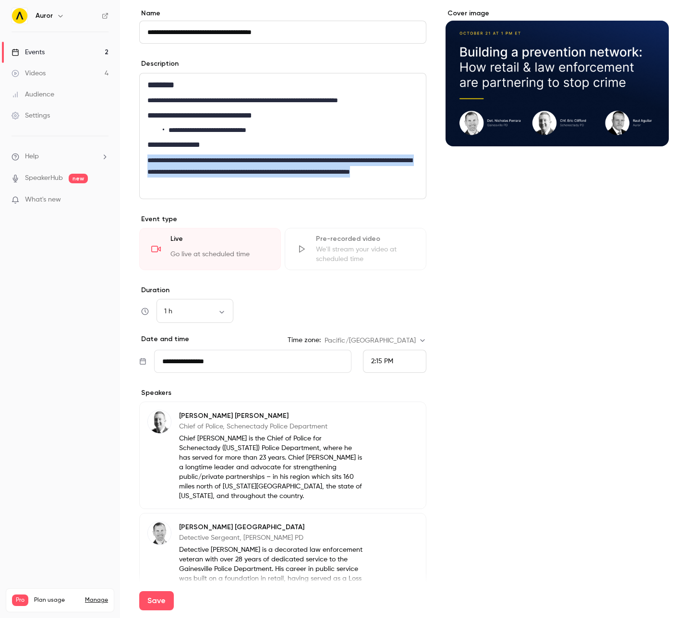
drag, startPoint x: 260, startPoint y: 185, endPoint x: 143, endPoint y: 163, distance: 118.7
click at [143, 163] on div "**********" at bounding box center [283, 135] width 286 height 125
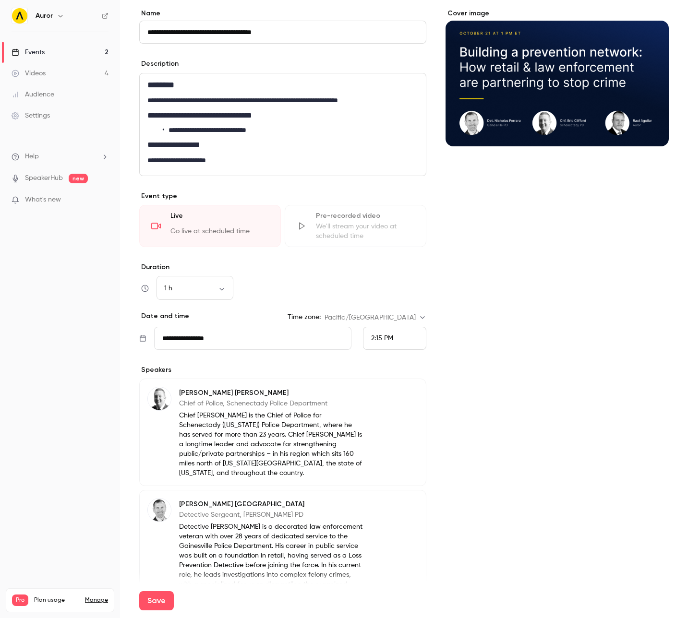
click at [272, 181] on div "**********" at bounding box center [282, 413] width 287 height 808
click at [203, 336] on input "**********" at bounding box center [252, 338] width 197 height 23
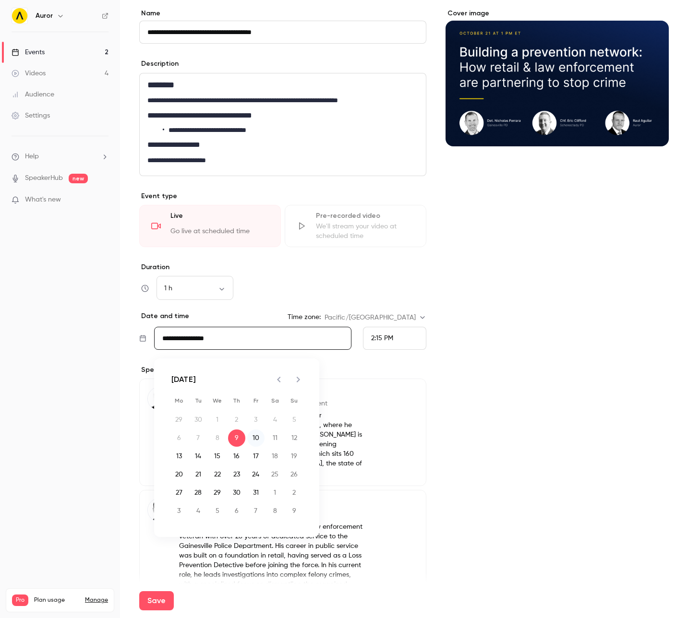
click at [251, 439] on button "10" at bounding box center [255, 437] width 17 height 17
type input "**********"
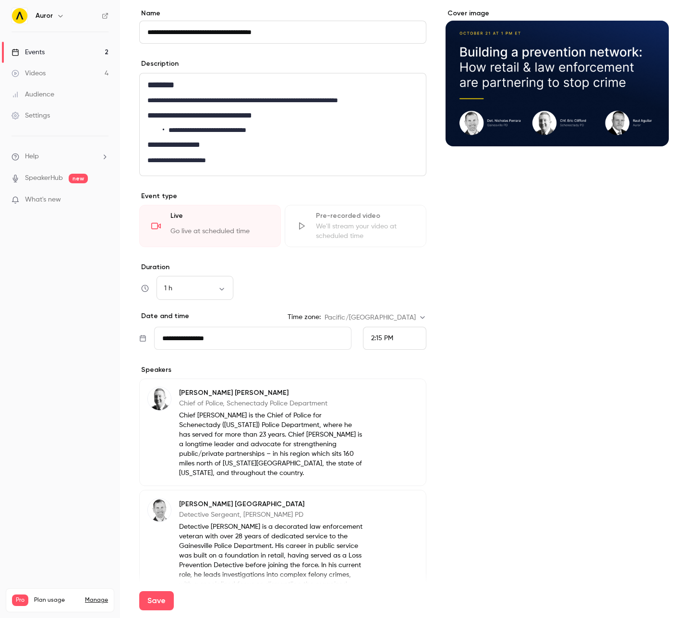
drag, startPoint x: 467, startPoint y: 440, endPoint x: 413, endPoint y: 378, distance: 82.7
click at [467, 439] on div "Cover image" at bounding box center [556, 413] width 223 height 808
click at [367, 330] on div "2:15 PM" at bounding box center [394, 338] width 63 height 23
click at [392, 244] on li "9:30 AM" at bounding box center [394, 233] width 62 height 25
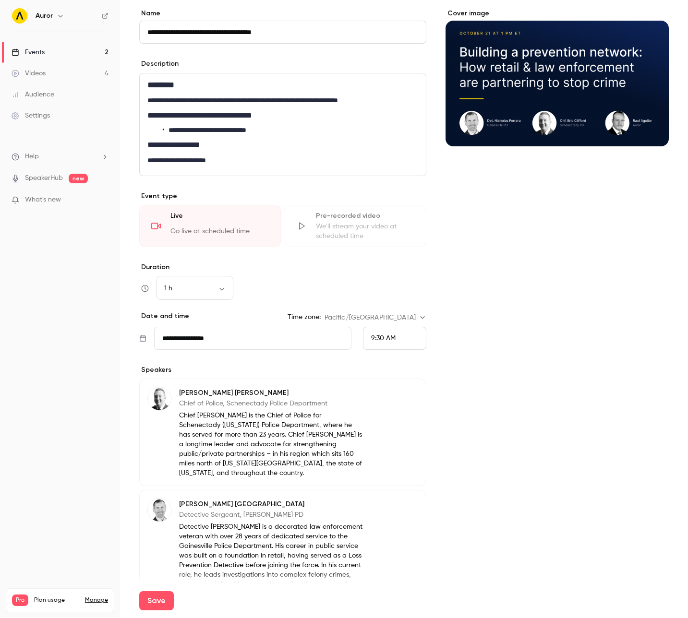
click at [390, 345] on div "9:30 AM" at bounding box center [394, 338] width 63 height 23
click at [387, 273] on li "9:45 AM" at bounding box center [394, 266] width 62 height 25
click at [388, 342] on div "9:45 AM" at bounding box center [383, 338] width 24 height 10
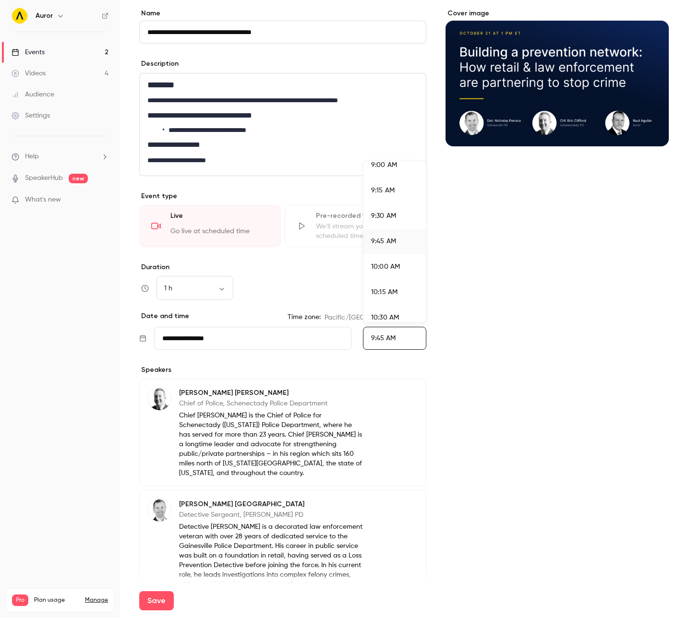
click at [376, 223] on li "9:30 AM" at bounding box center [394, 215] width 62 height 25
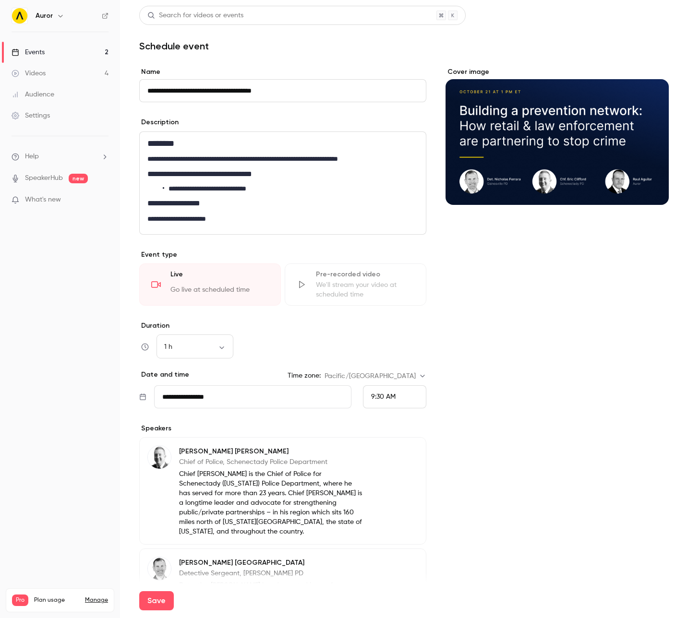
click at [653, 187] on icon "Cover image" at bounding box center [651, 187] width 6 height 6
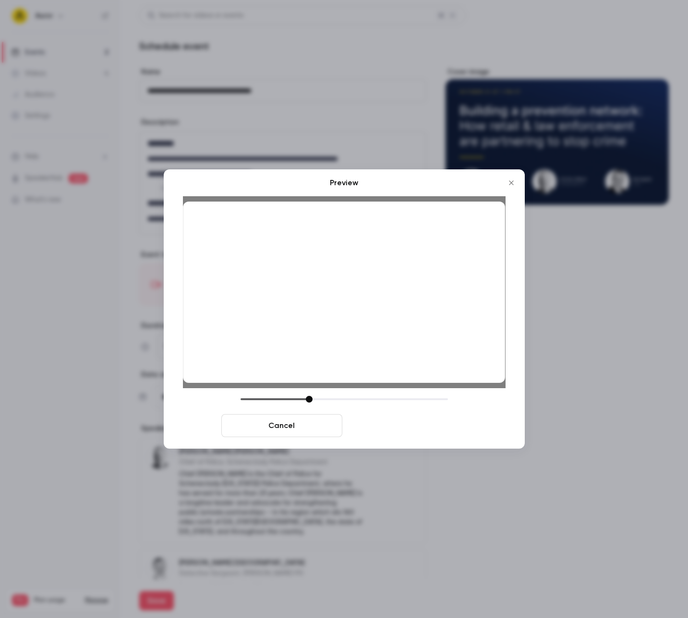
drag, startPoint x: 392, startPoint y: 433, endPoint x: 424, endPoint y: 432, distance: 32.2
click at [392, 433] on button "Save cover" at bounding box center [406, 425] width 121 height 23
click at [419, 425] on button "Save cover" at bounding box center [406, 425] width 121 height 23
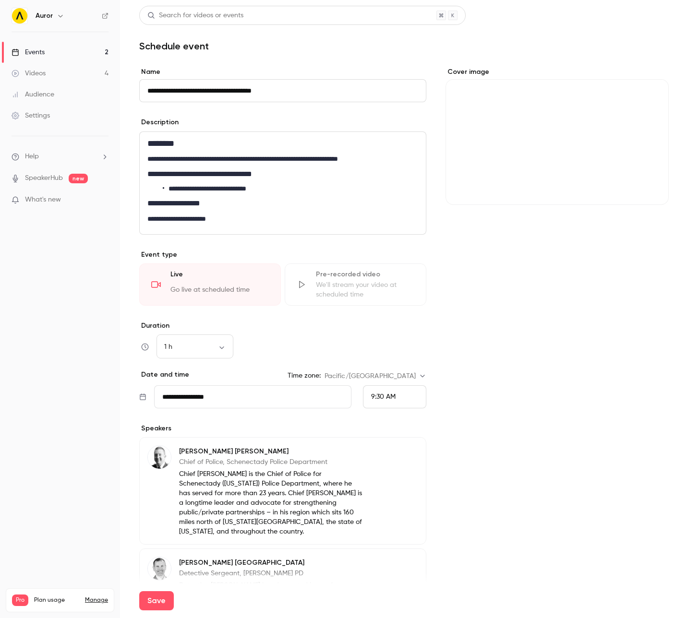
click at [559, 384] on div "Cover image" at bounding box center [556, 471] width 223 height 808
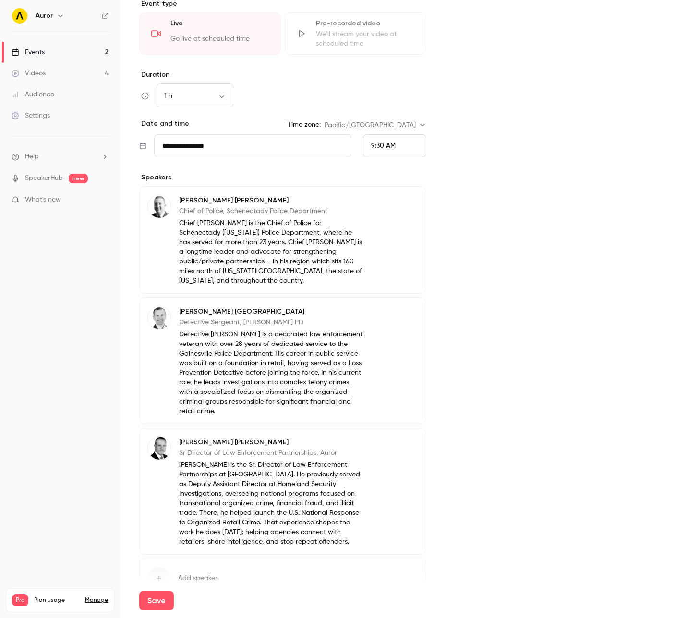
scroll to position [298, 0]
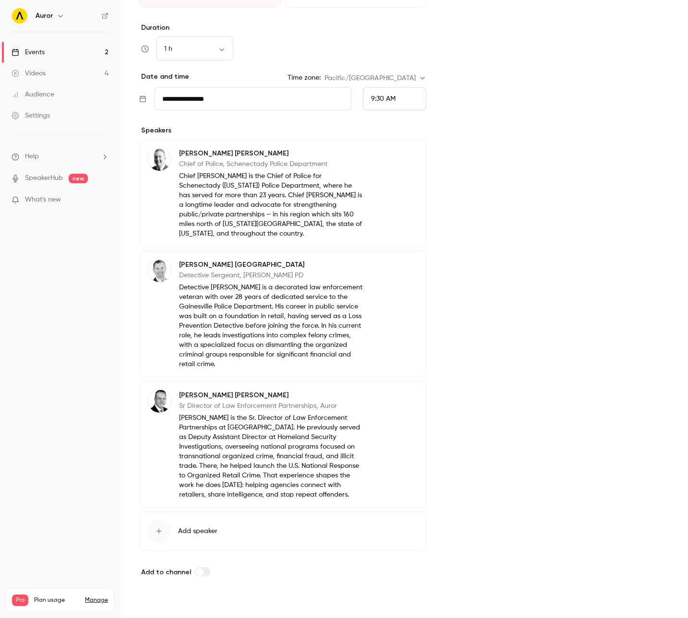
click at [154, 600] on button "Save" at bounding box center [156, 600] width 35 height 19
type input "**********"
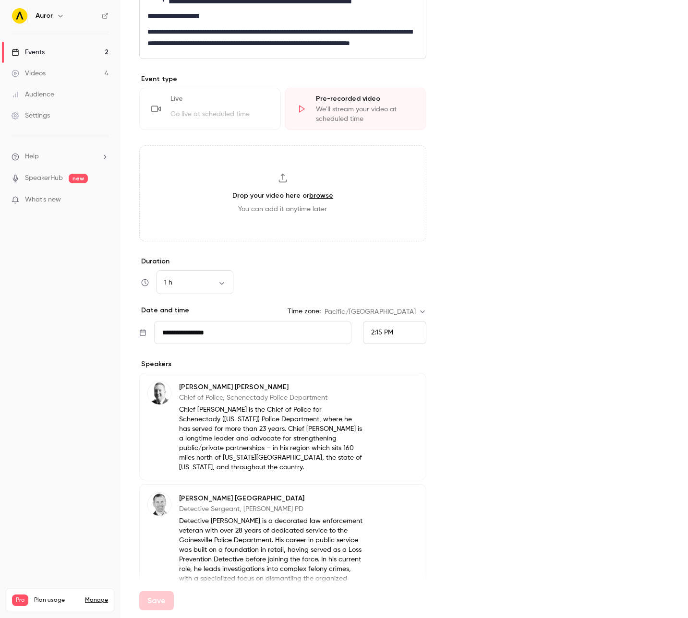
scroll to position [443, 0]
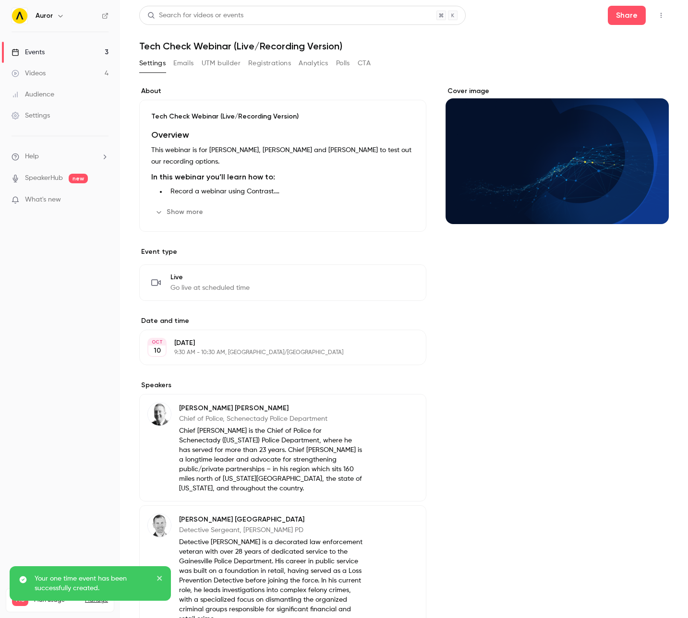
scroll to position [241, 0]
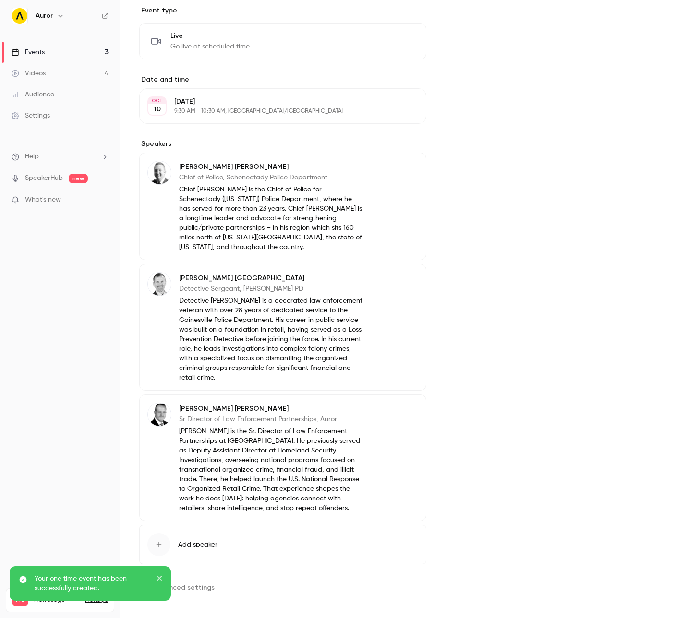
click at [182, 583] on span "Advanced settings" at bounding box center [184, 587] width 62 height 10
click at [162, 577] on icon "close" at bounding box center [159, 578] width 7 height 8
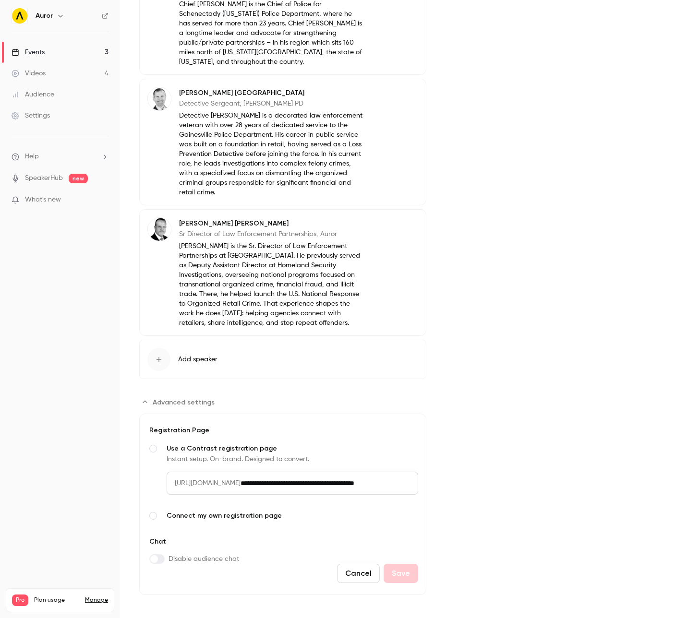
scroll to position [0, 0]
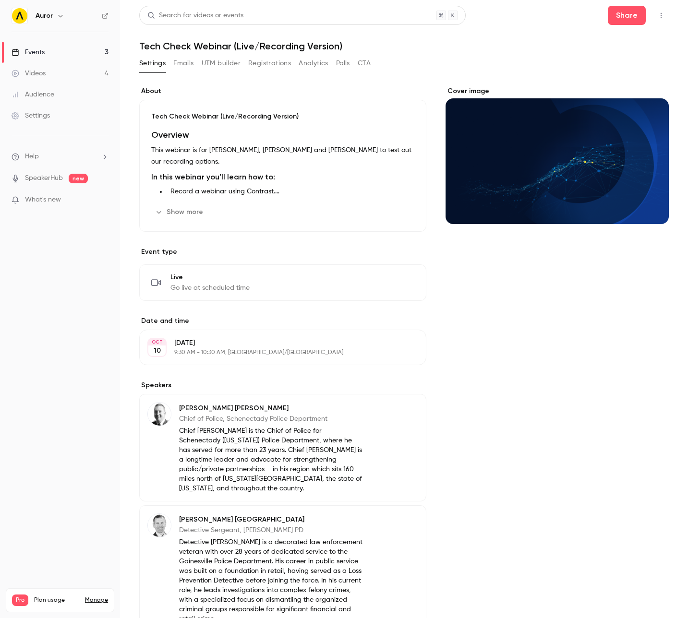
click at [658, 14] on icon "button" at bounding box center [661, 15] width 8 height 7
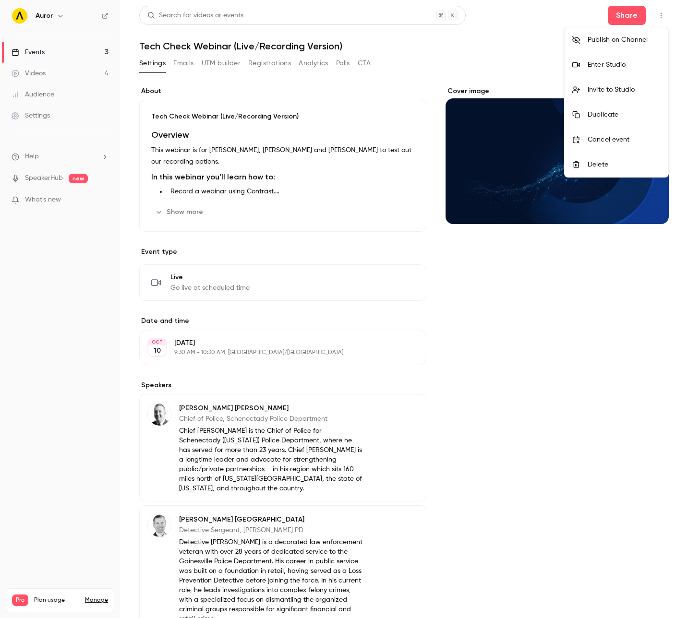
click at [623, 86] on div "Invite to Studio" at bounding box center [623, 90] width 73 height 10
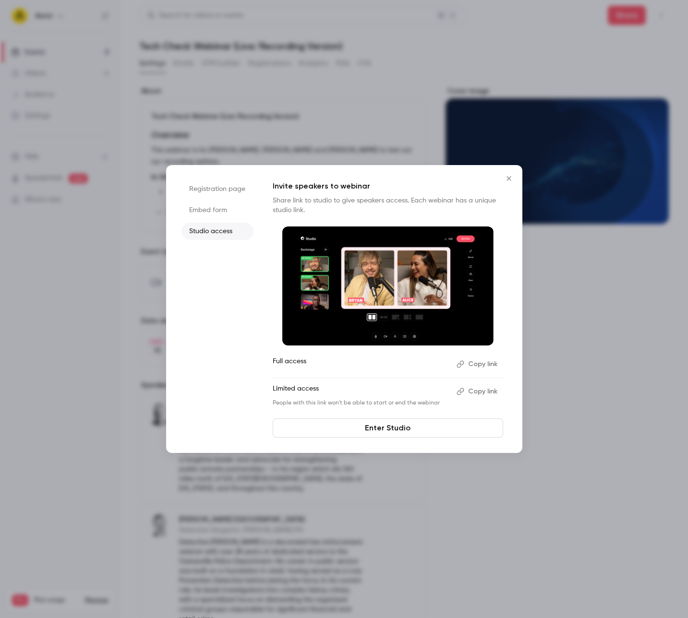
click at [470, 363] on button "Copy link" at bounding box center [477, 363] width 50 height 15
click at [211, 187] on li "Registration page" at bounding box center [217, 188] width 72 height 17
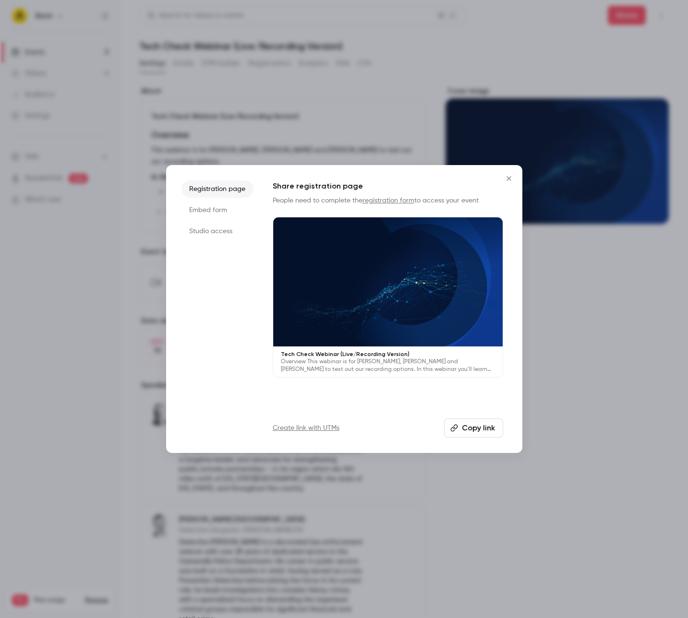
click at [505, 179] on icon "Close" at bounding box center [509, 179] width 12 height 8
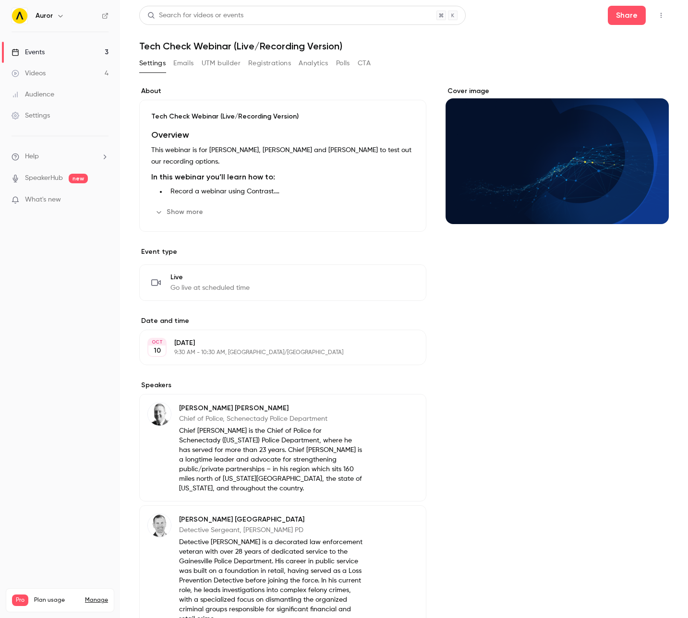
click at [468, 313] on div "Cover image" at bounding box center [556, 553] width 223 height 935
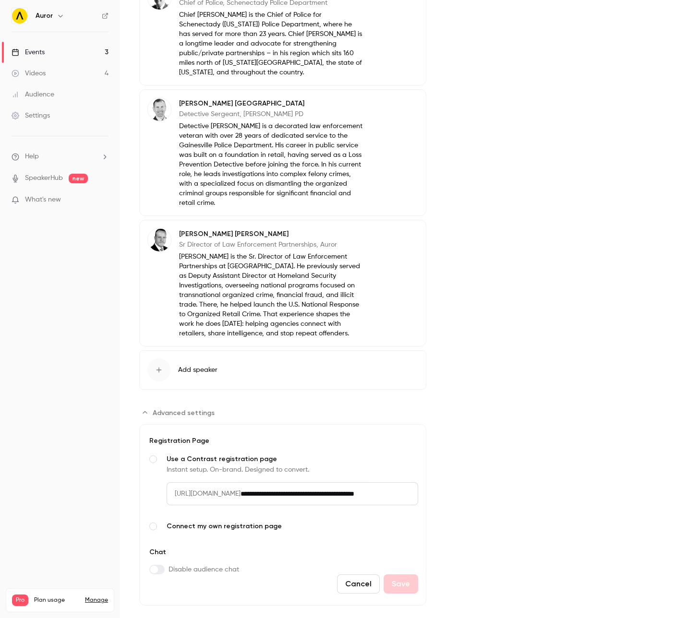
scroll to position [427, 0]
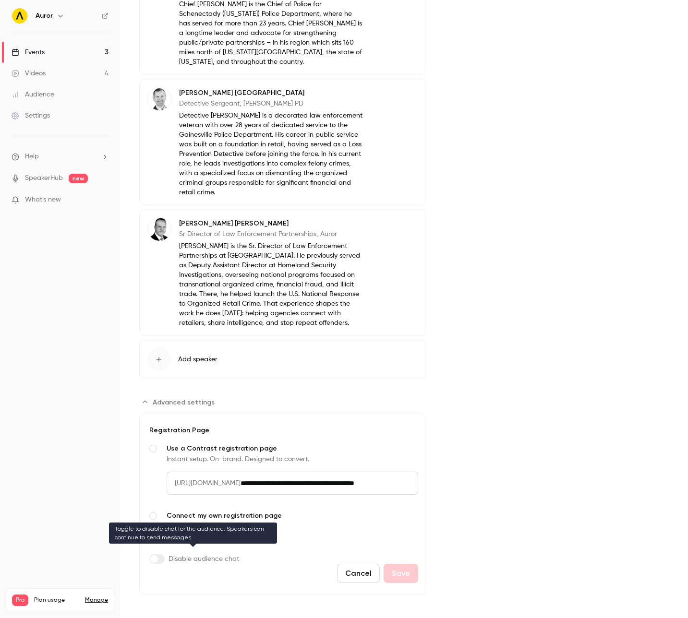
click at [154, 555] on span "Advanced settings" at bounding box center [154, 559] width 8 height 8
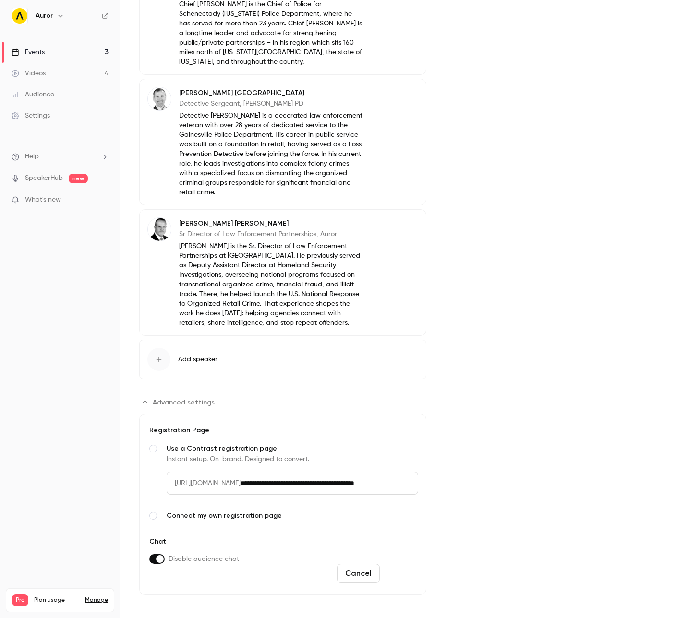
click at [402, 572] on button "Save" at bounding box center [400, 573] width 35 height 19
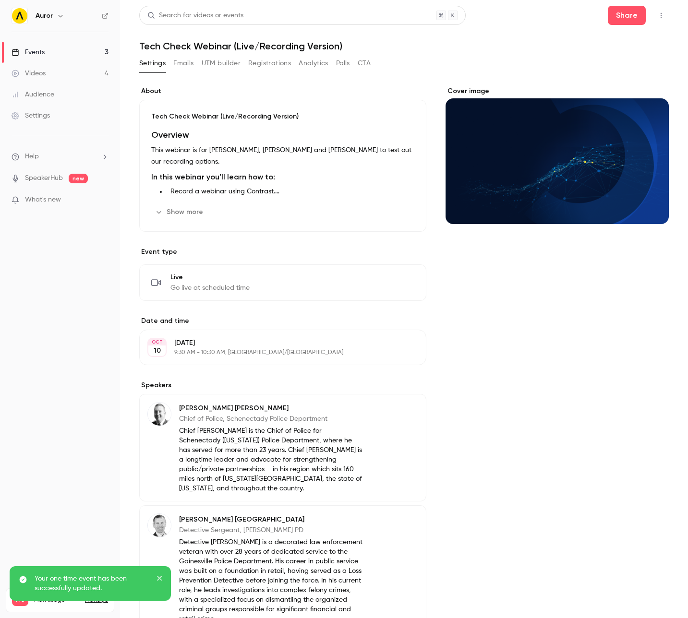
click at [505, 408] on div "Cover image" at bounding box center [556, 461] width 223 height 750
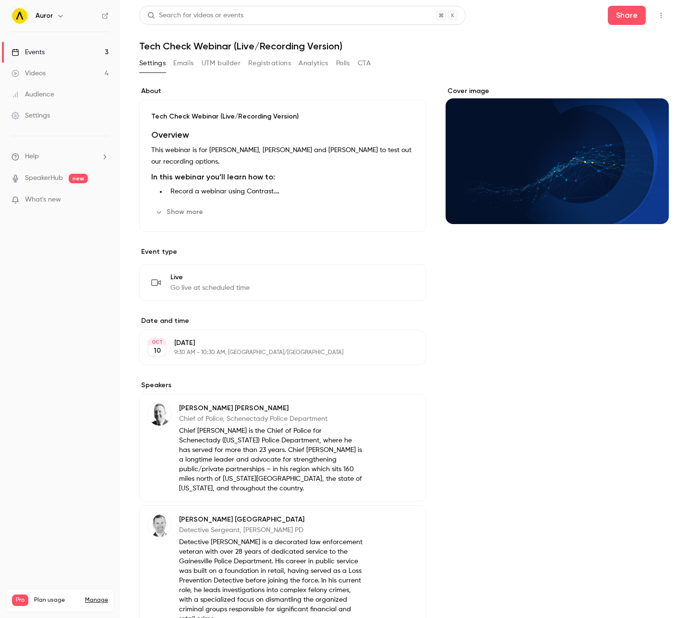
click at [256, 65] on button "Registrations" at bounding box center [269, 63] width 43 height 15
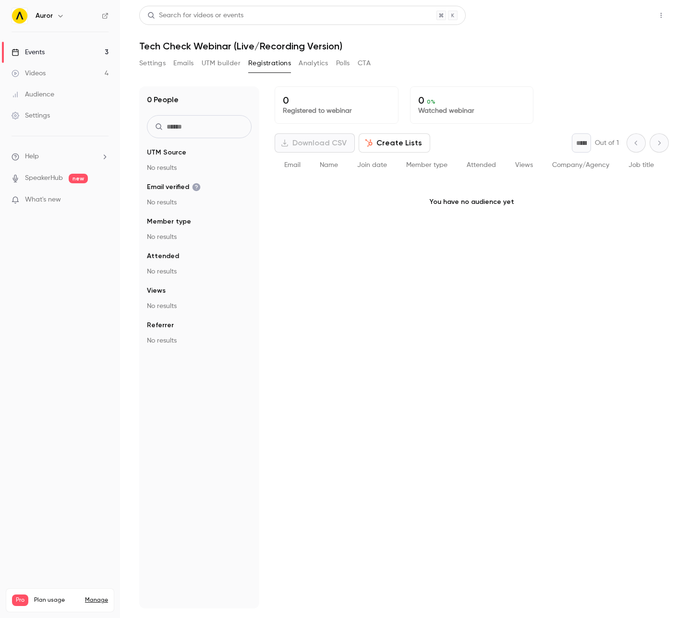
click at [629, 15] on button "Share" at bounding box center [626, 15] width 38 height 19
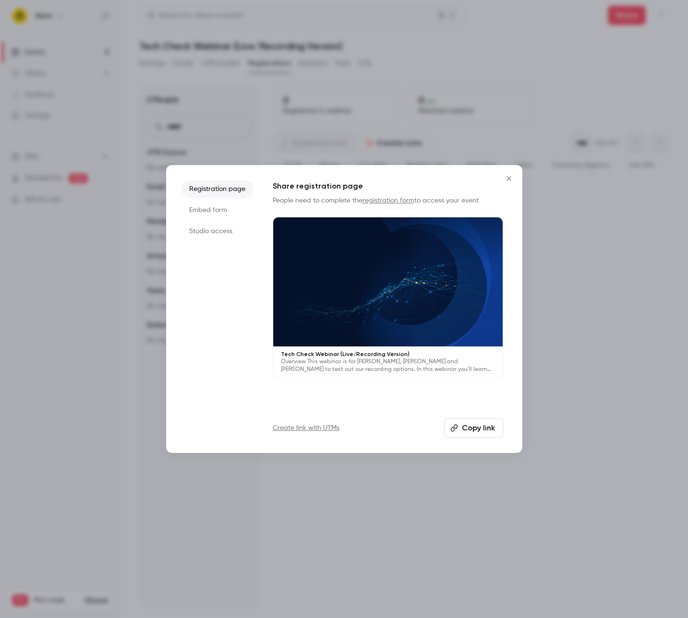
click at [483, 425] on button "Copy link" at bounding box center [473, 427] width 59 height 19
click at [590, 346] on div at bounding box center [344, 309] width 688 height 618
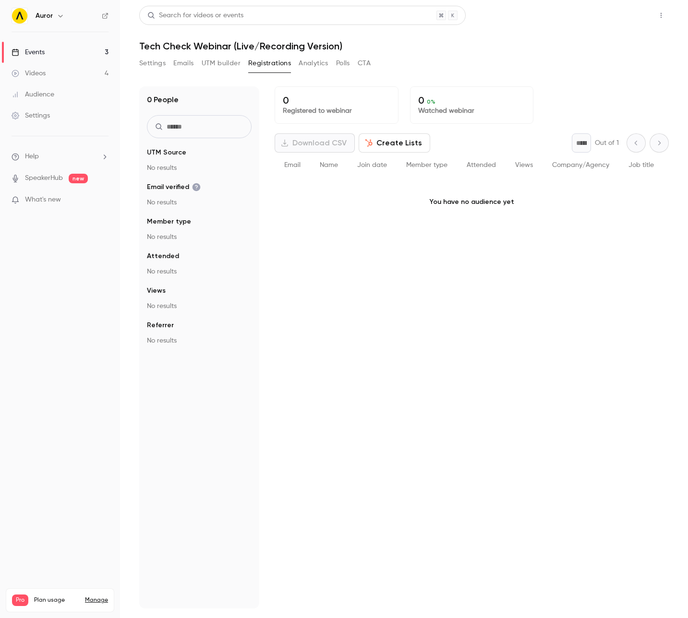
click at [630, 15] on button "Share" at bounding box center [626, 15] width 38 height 19
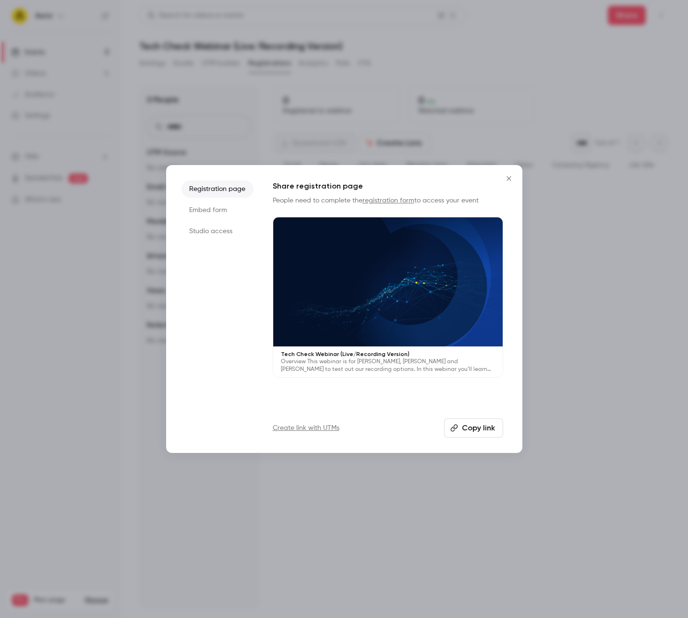
drag, startPoint x: 479, startPoint y: 417, endPoint x: 479, endPoint y: 423, distance: 5.3
click at [479, 417] on div "Share registration page People need to complete the registration form to access…" at bounding box center [388, 308] width 230 height 257
click at [474, 427] on button "Copy link" at bounding box center [473, 427] width 59 height 19
